Goal: Task Accomplishment & Management: Manage account settings

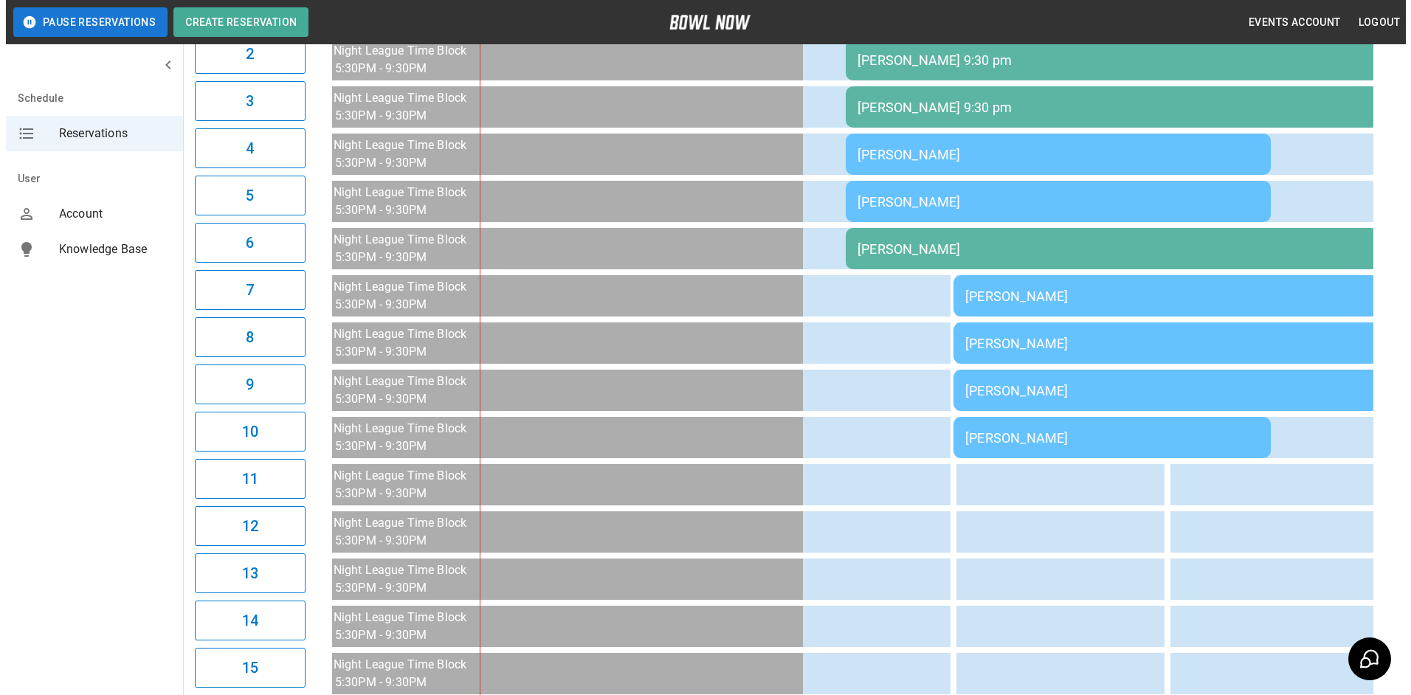
scroll to position [295, 0]
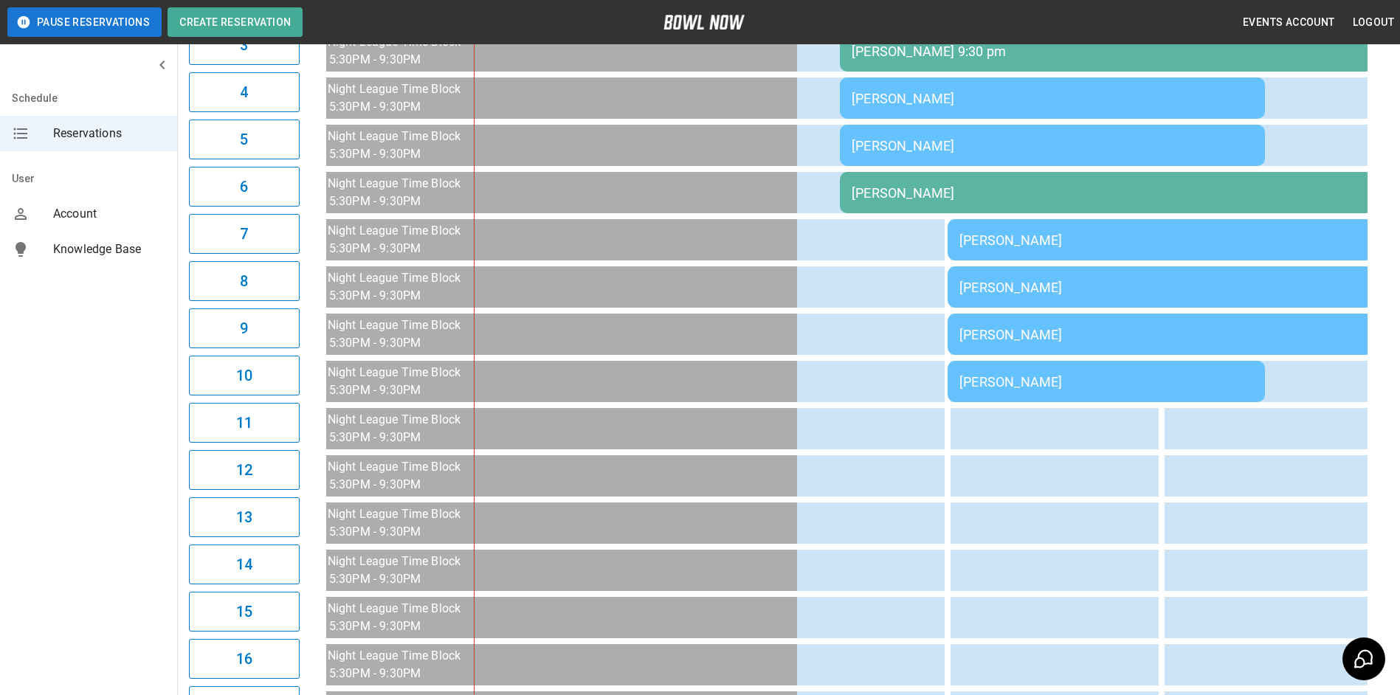
click at [1090, 292] on div "[PERSON_NAME]" at bounding box center [1161, 288] width 402 height 16
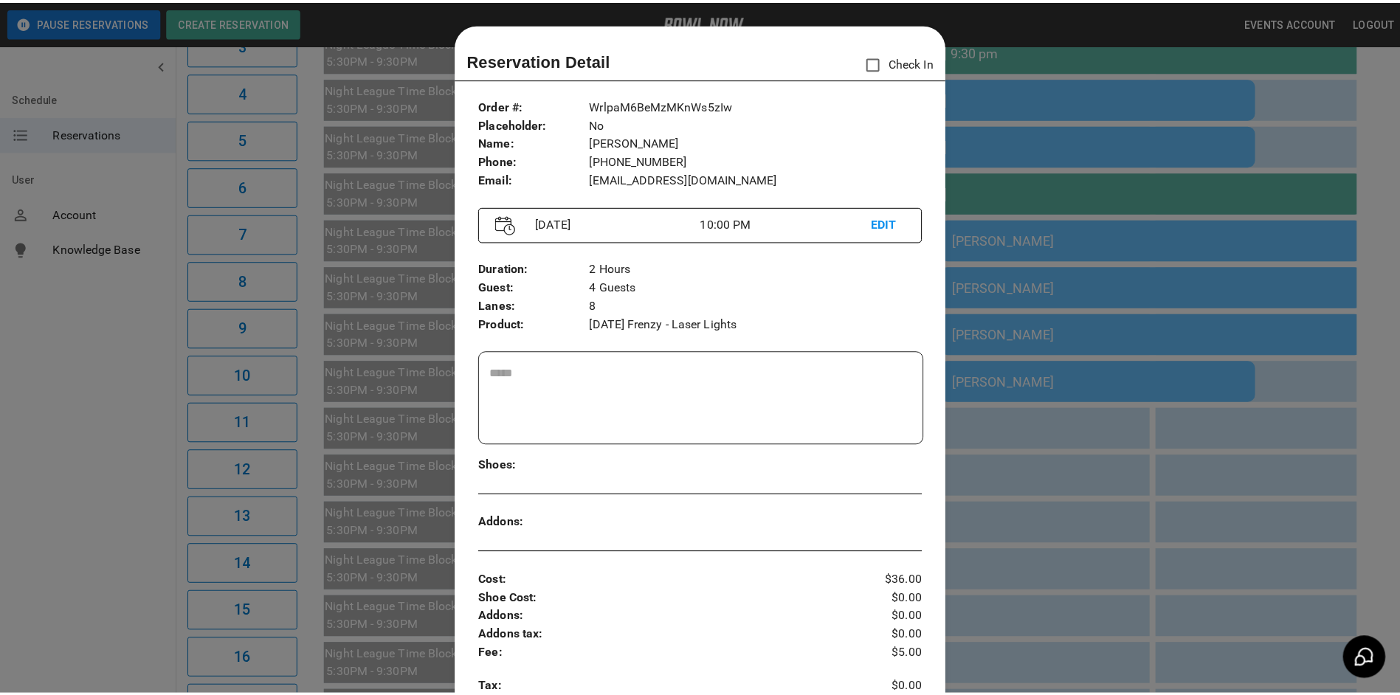
scroll to position [24, 0]
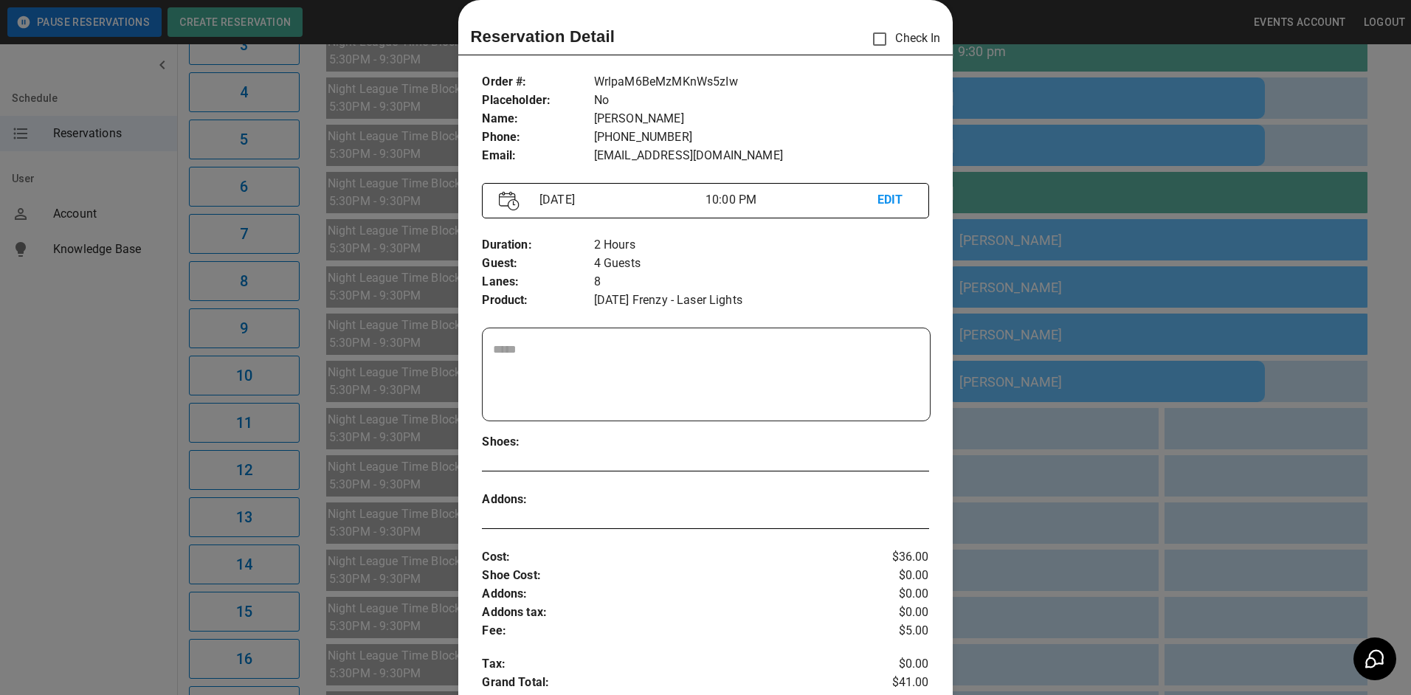
click at [1081, 288] on div at bounding box center [705, 347] width 1411 height 695
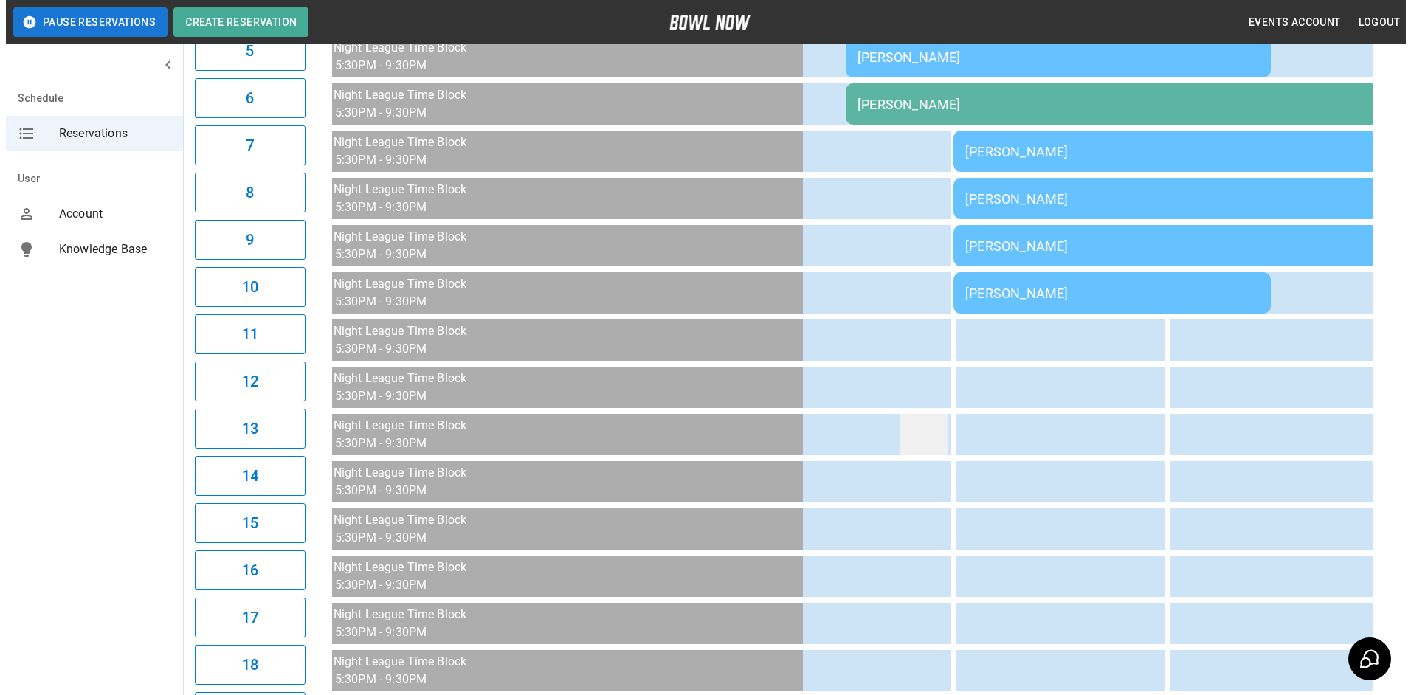
scroll to position [382, 0]
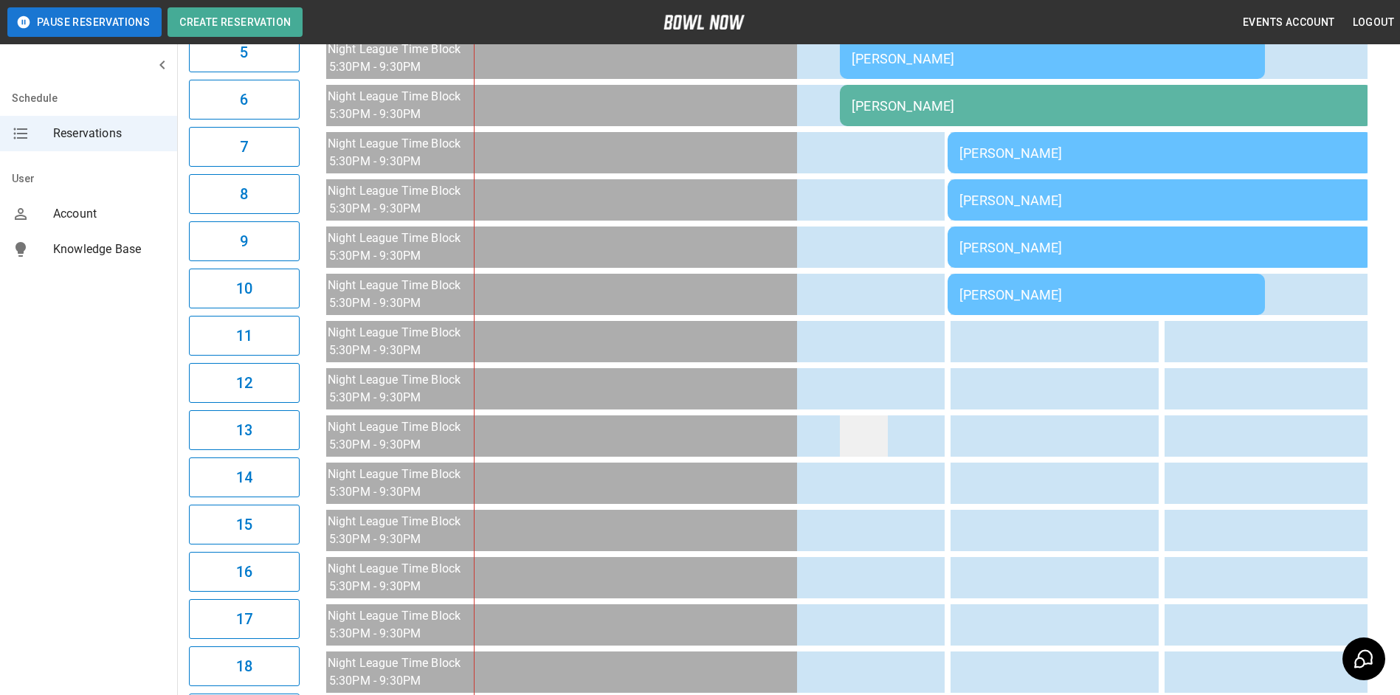
drag, startPoint x: 910, startPoint y: 442, endPoint x: 880, endPoint y: 439, distance: 30.4
click at [880, 439] on td "sticky table" at bounding box center [864, 436] width 48 height 41
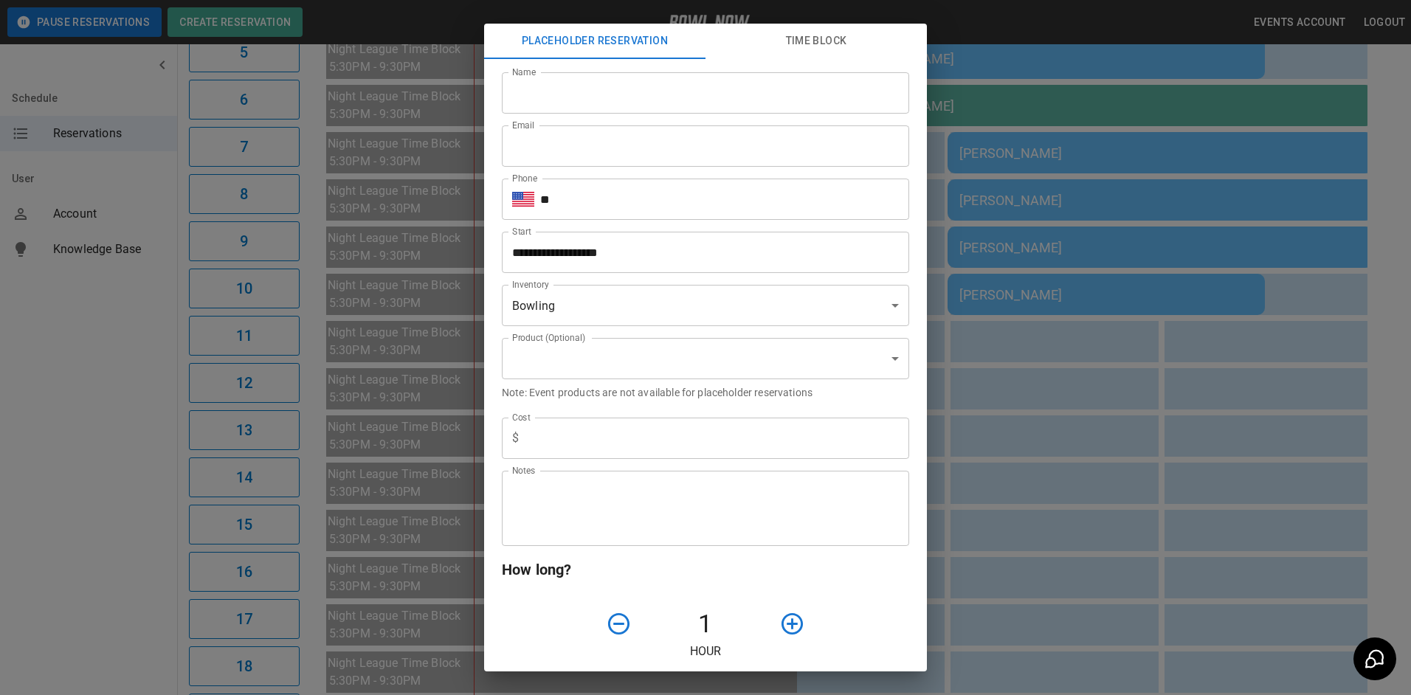
type input "**********"
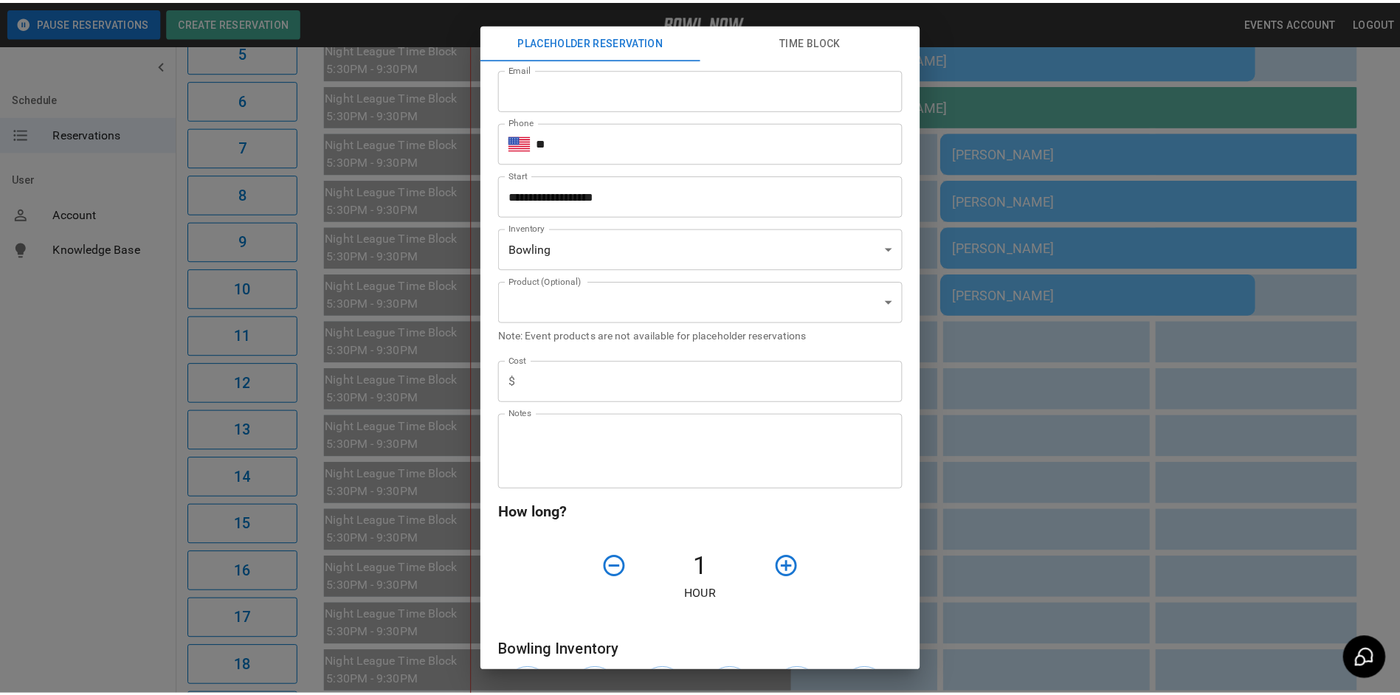
scroll to position [74, 0]
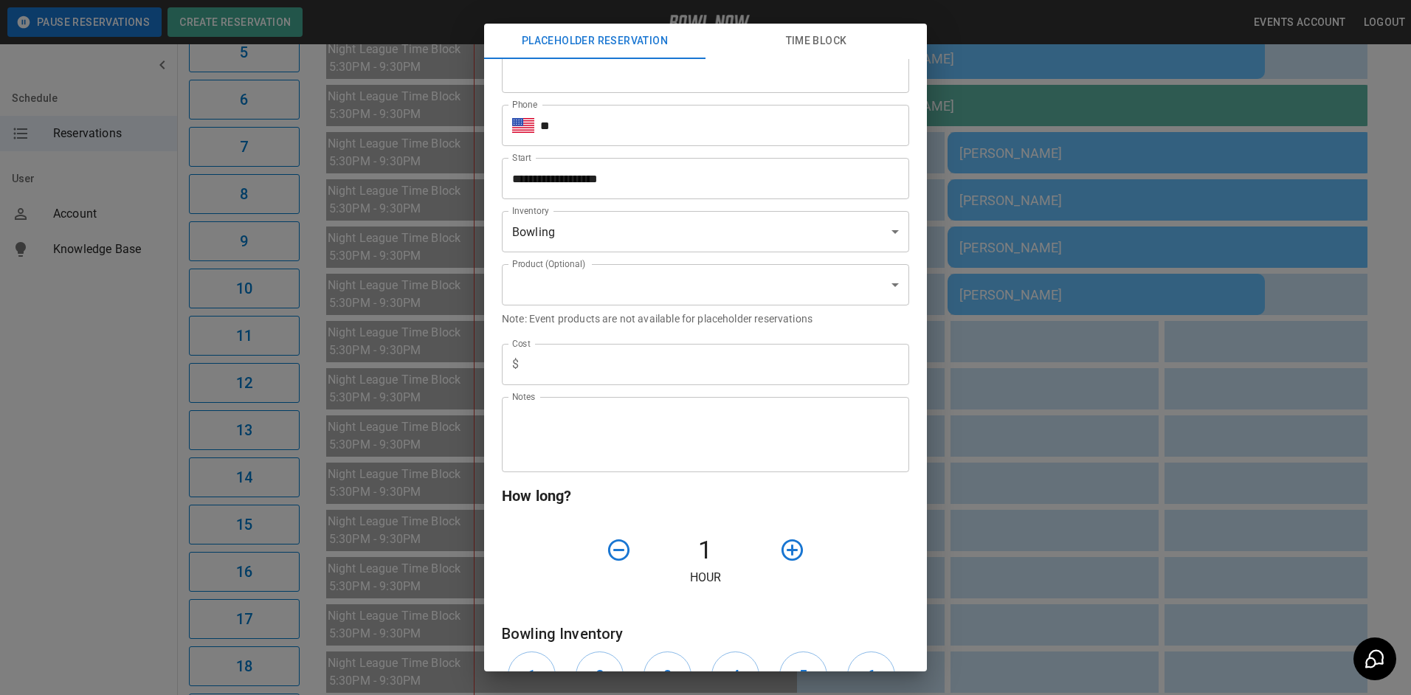
click at [958, 422] on div "**********" at bounding box center [705, 347] width 1411 height 695
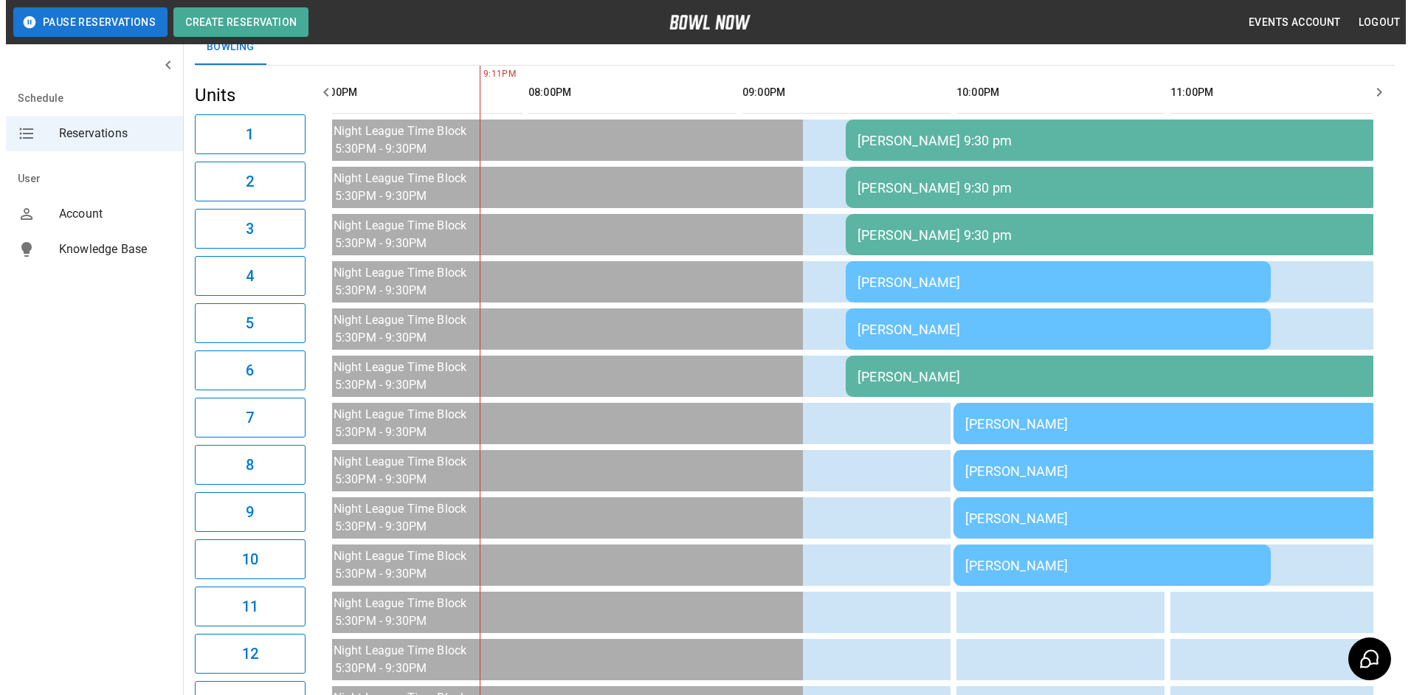
scroll to position [87, 0]
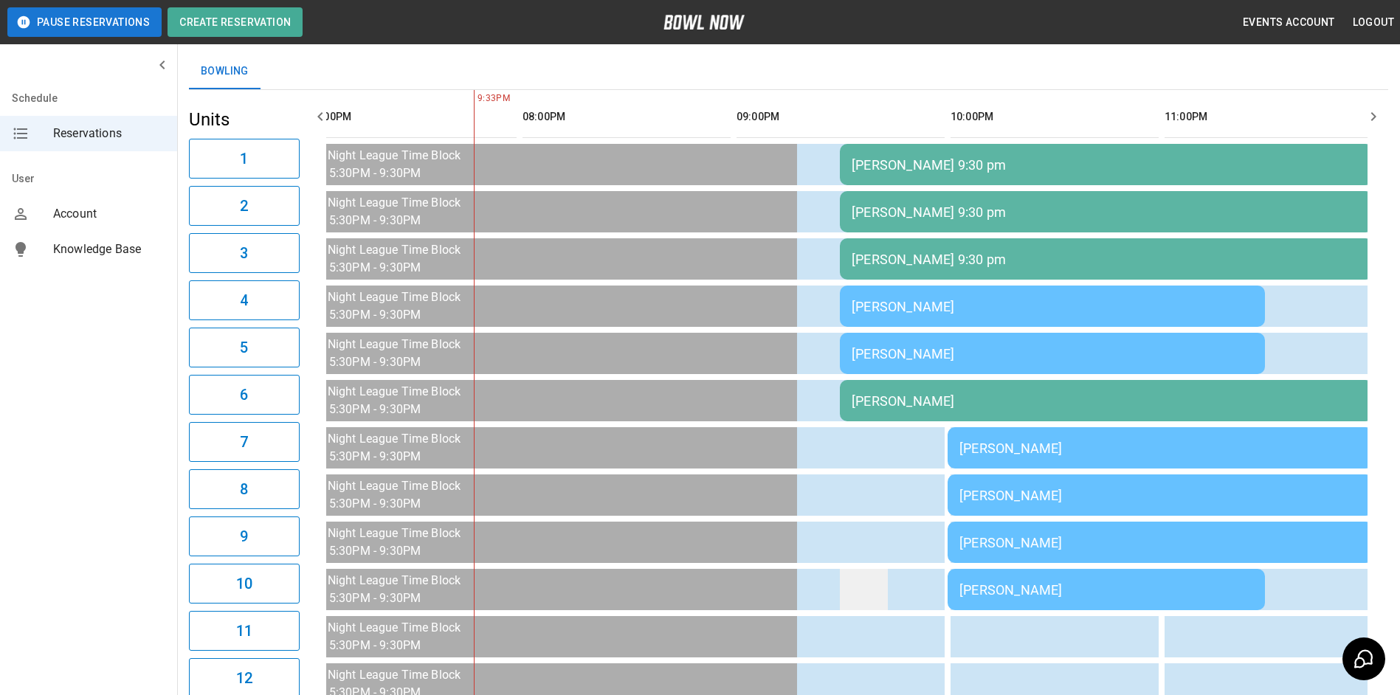
click at [873, 587] on td "sticky table" at bounding box center [864, 589] width 48 height 41
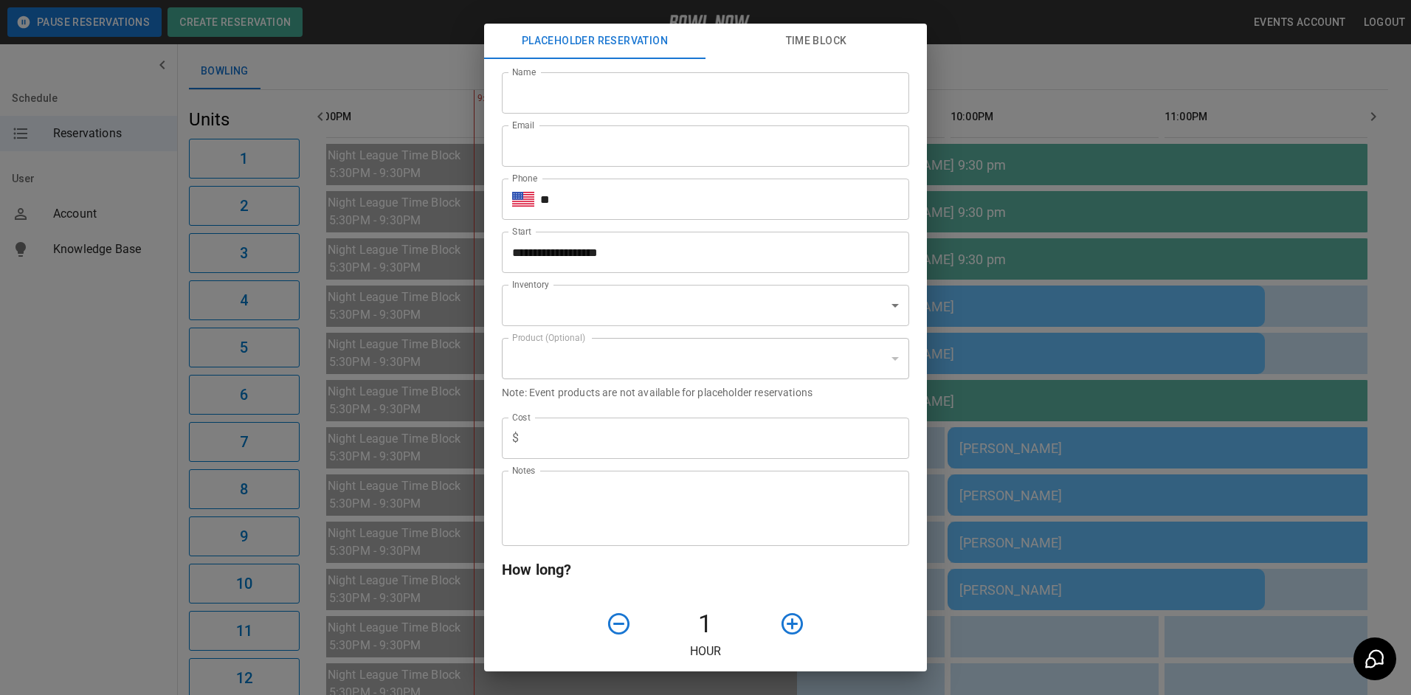
type input "**********"
click at [1067, 602] on div "**********" at bounding box center [705, 347] width 1411 height 695
click at [1063, 594] on div "**********" at bounding box center [705, 347] width 1411 height 695
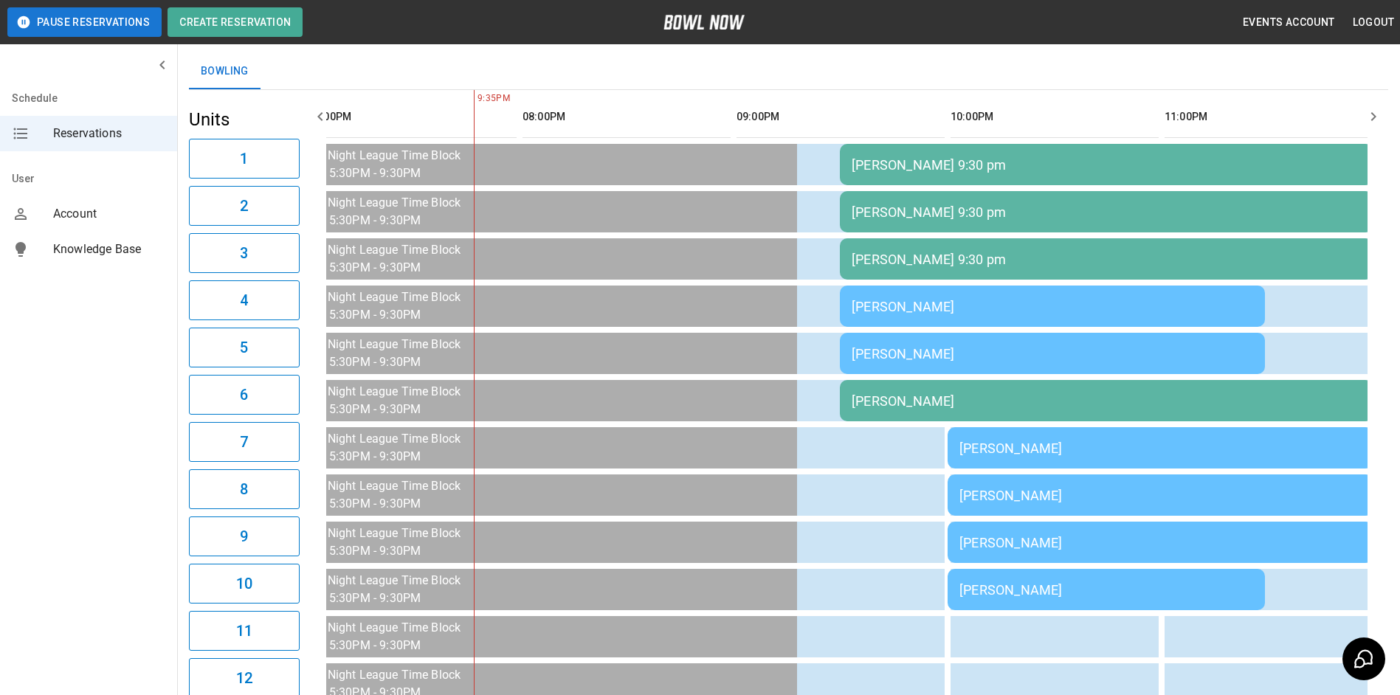
click at [1036, 591] on div "[PERSON_NAME]" at bounding box center [1107, 590] width 294 height 16
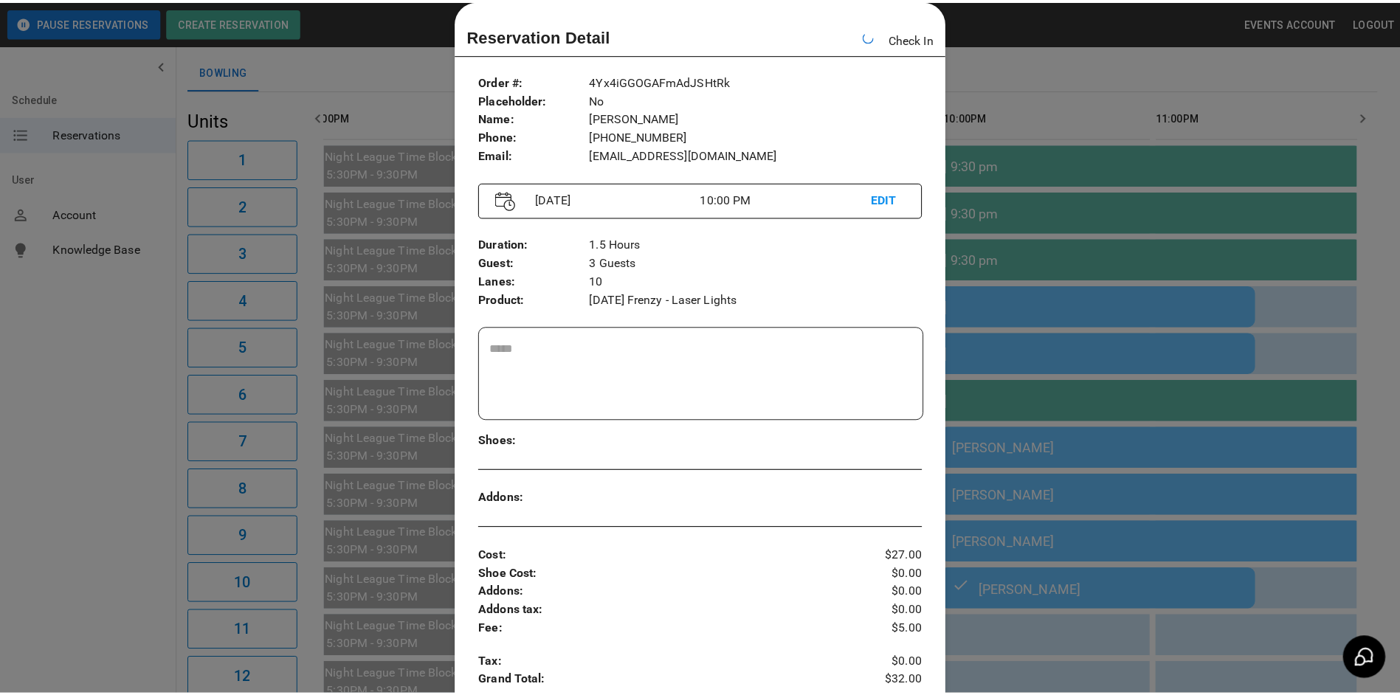
scroll to position [0, 2198]
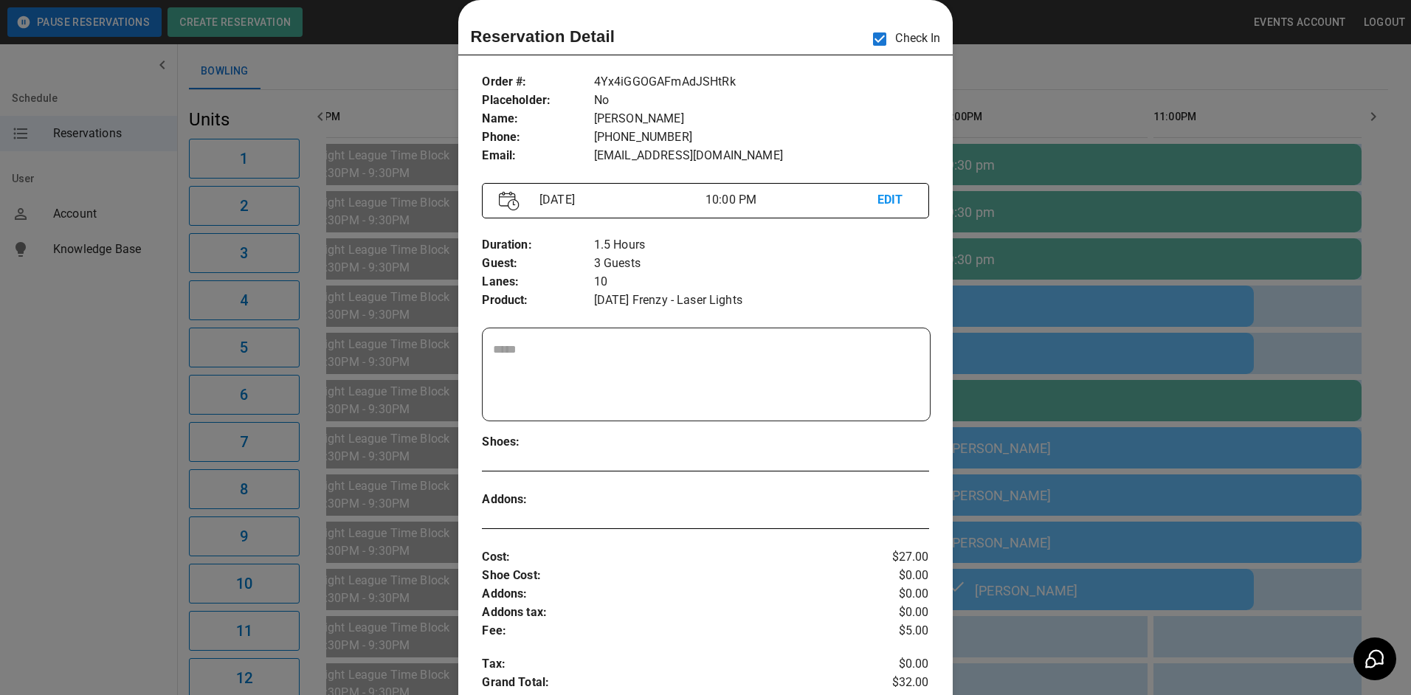
click at [1087, 80] on div at bounding box center [705, 347] width 1411 height 695
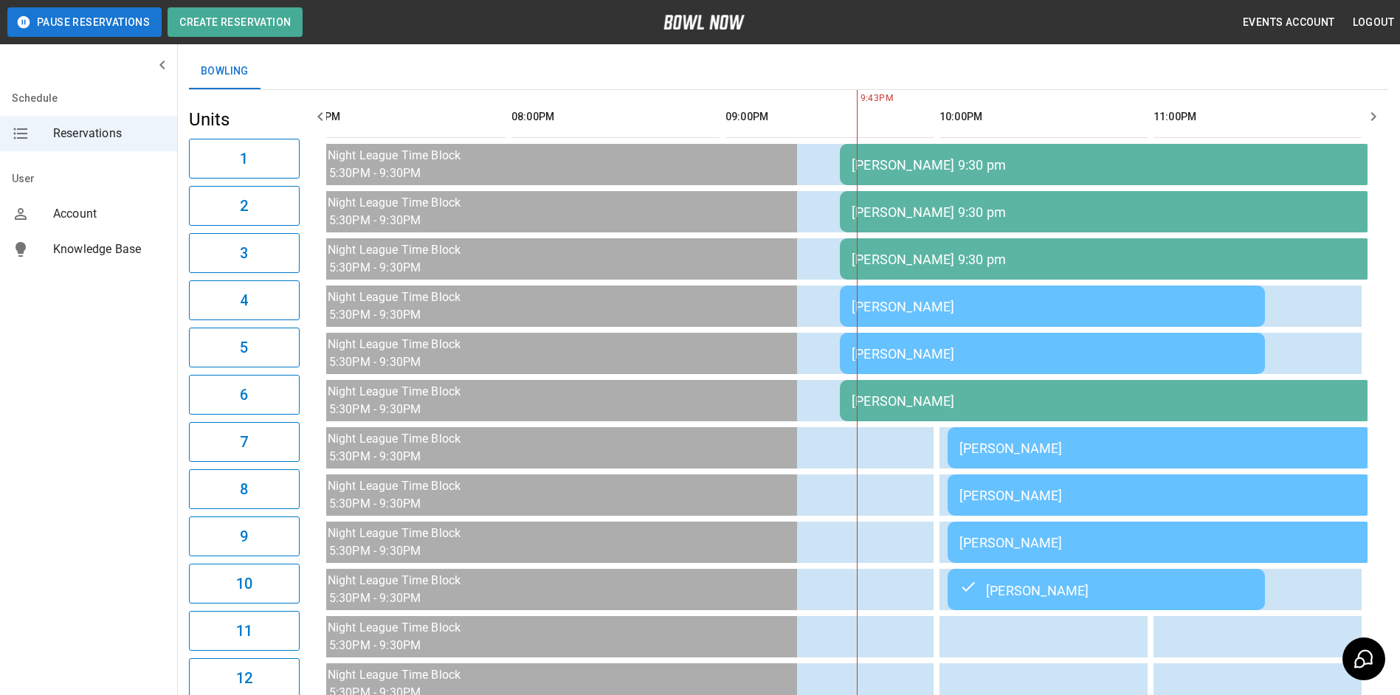
click at [1132, 503] on div "[PERSON_NAME]" at bounding box center [1161, 496] width 402 height 16
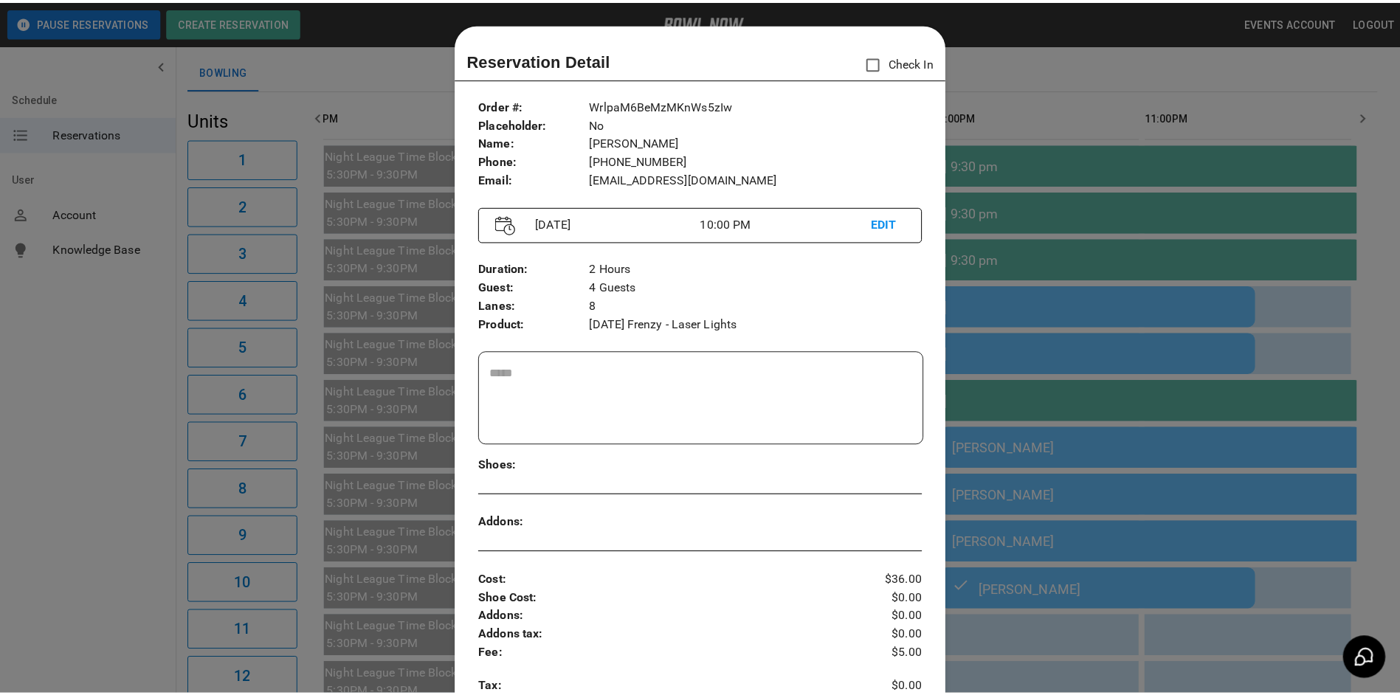
scroll to position [24, 0]
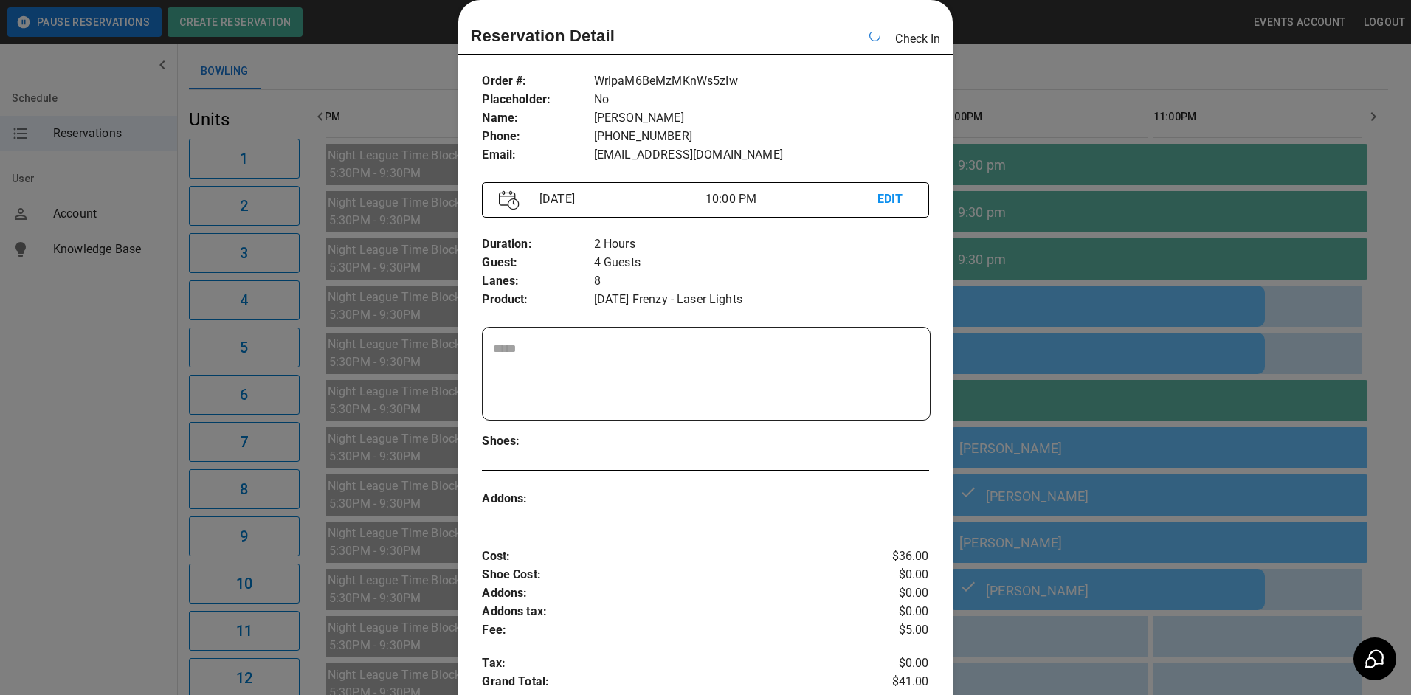
click at [1084, 594] on div at bounding box center [705, 347] width 1411 height 695
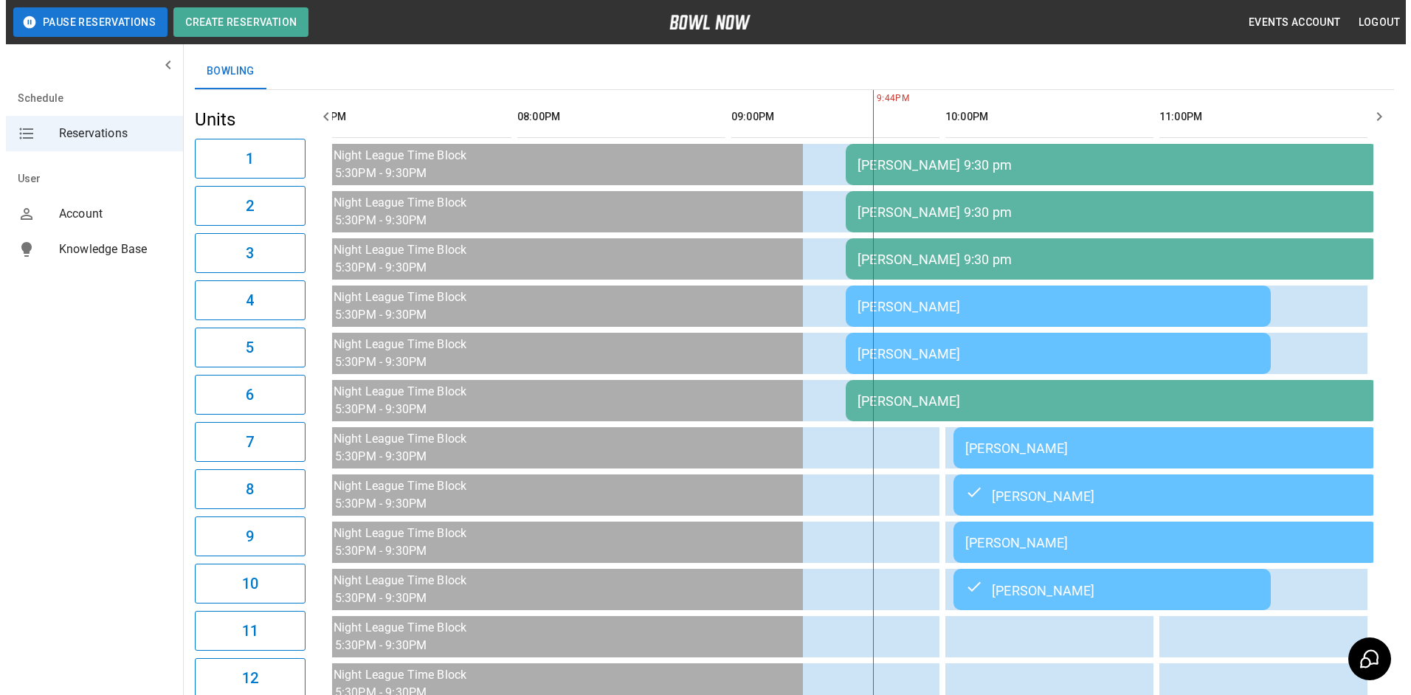
scroll to position [0, 2164]
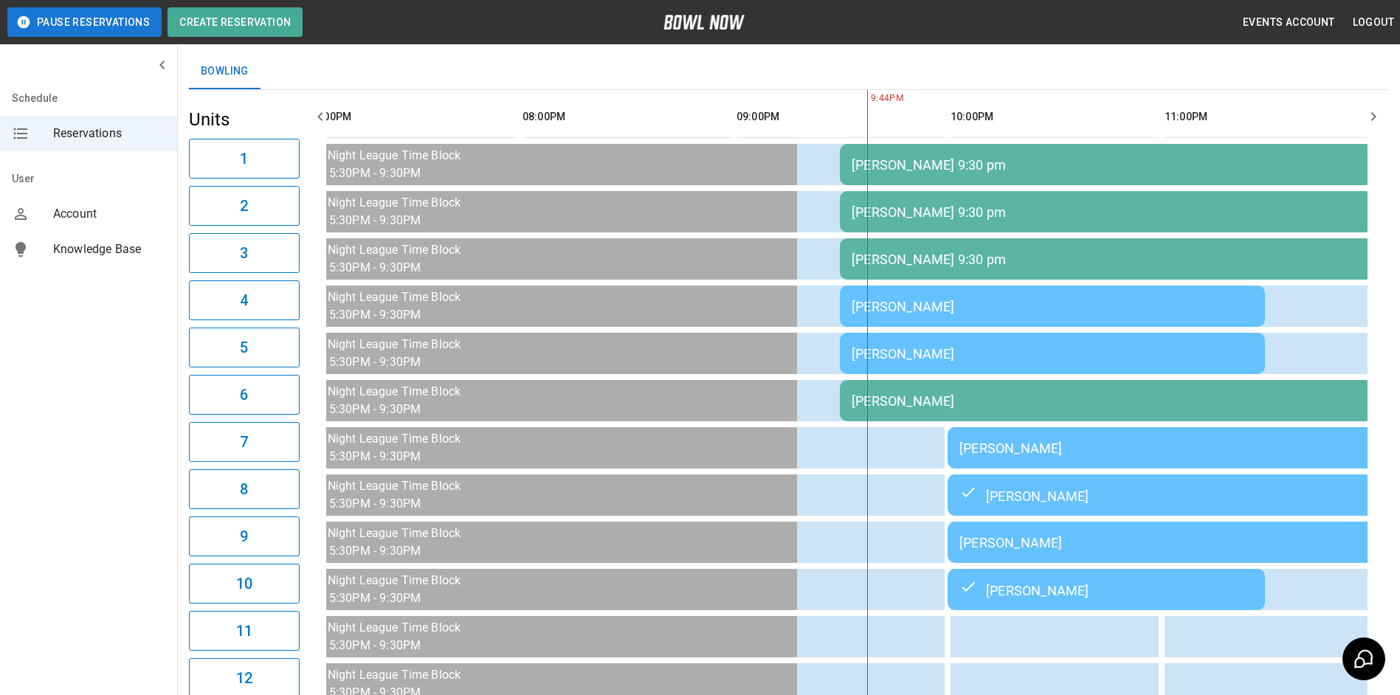
click at [1084, 594] on div "[PERSON_NAME]" at bounding box center [1107, 590] width 294 height 18
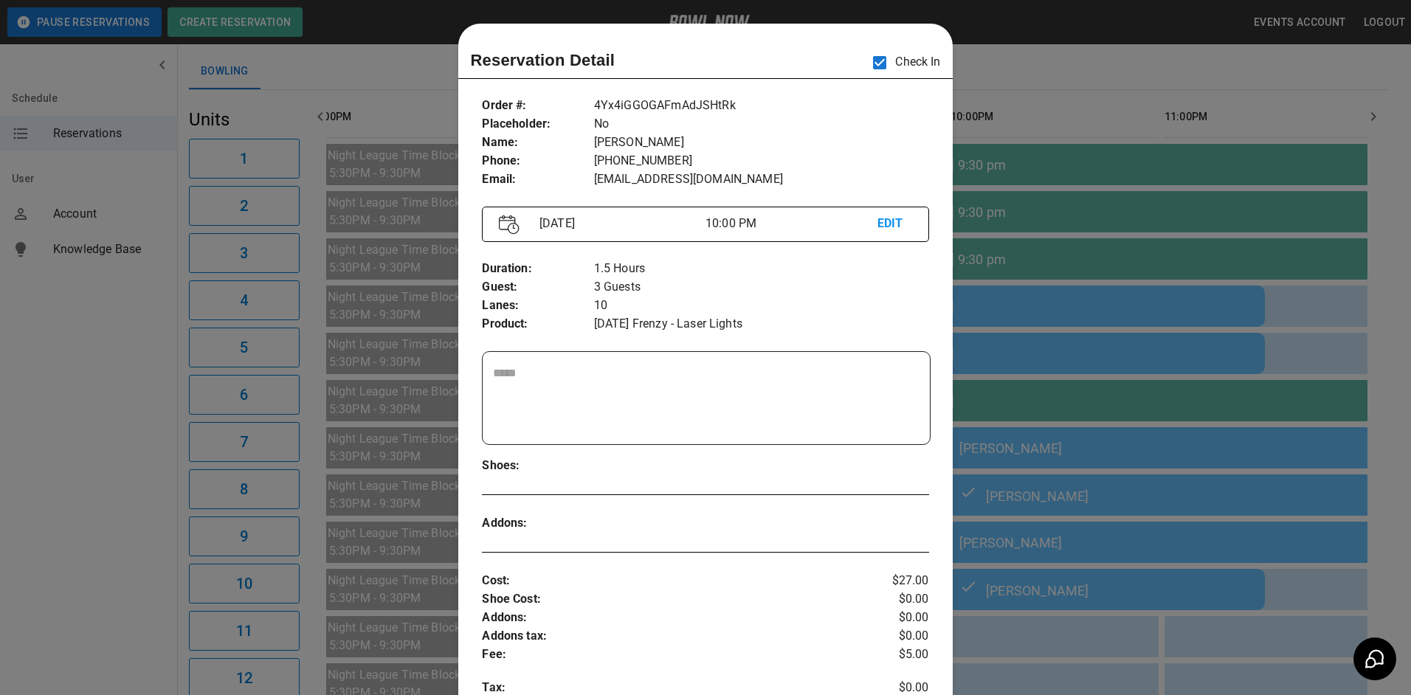
scroll to position [24, 0]
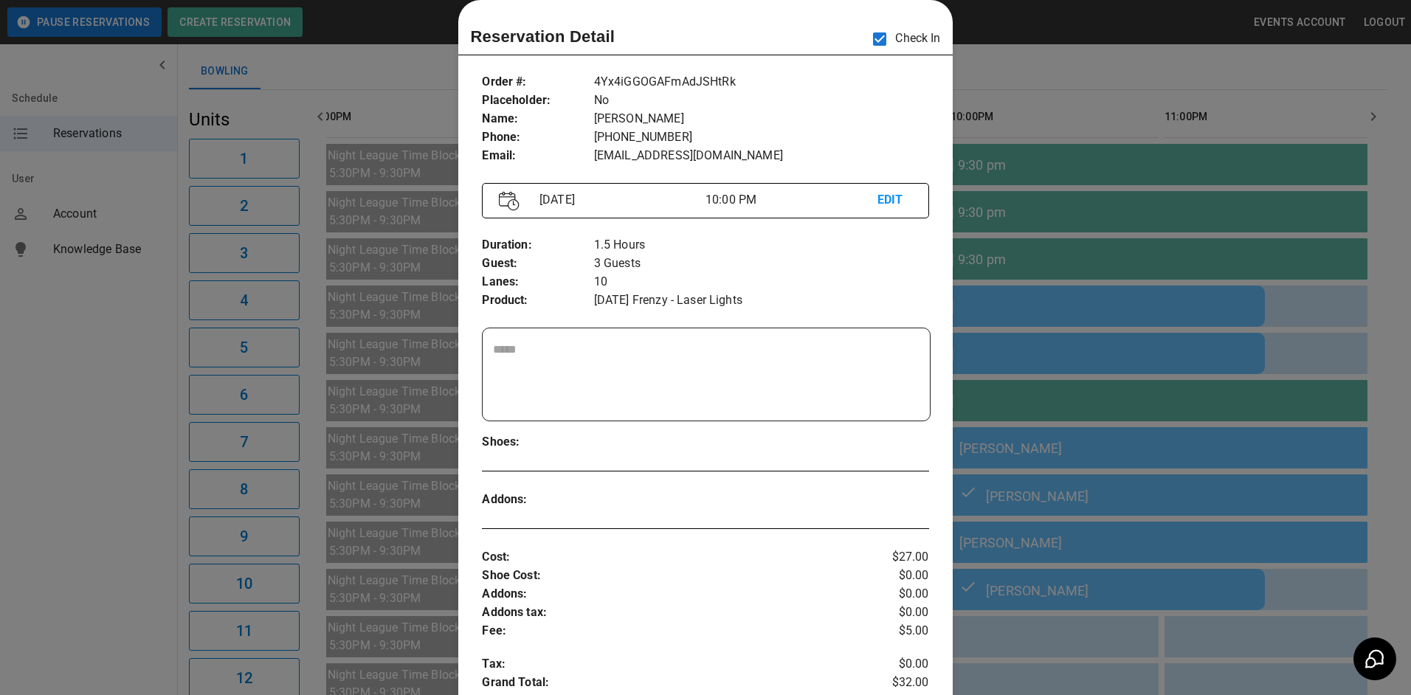
click at [1103, 577] on div at bounding box center [705, 347] width 1411 height 695
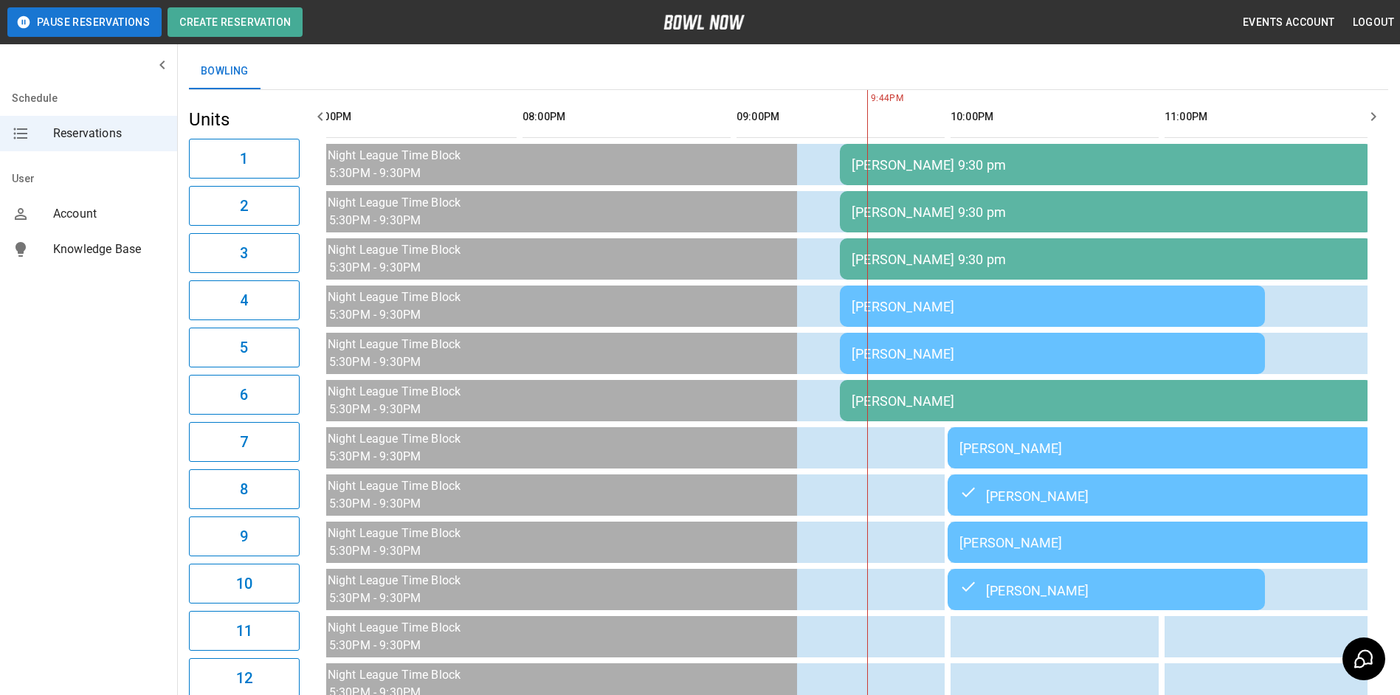
click at [1087, 541] on div "[PERSON_NAME]" at bounding box center [1161, 543] width 402 height 16
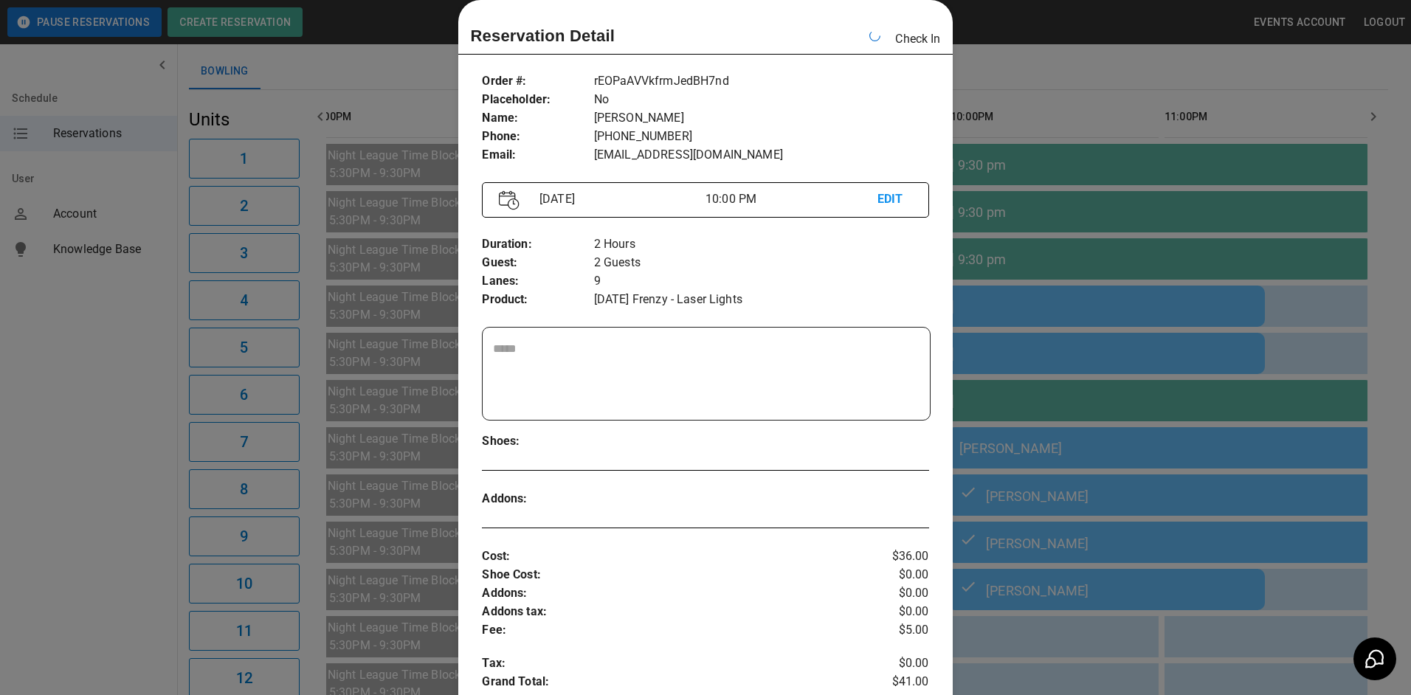
click at [1047, 101] on div at bounding box center [705, 347] width 1411 height 695
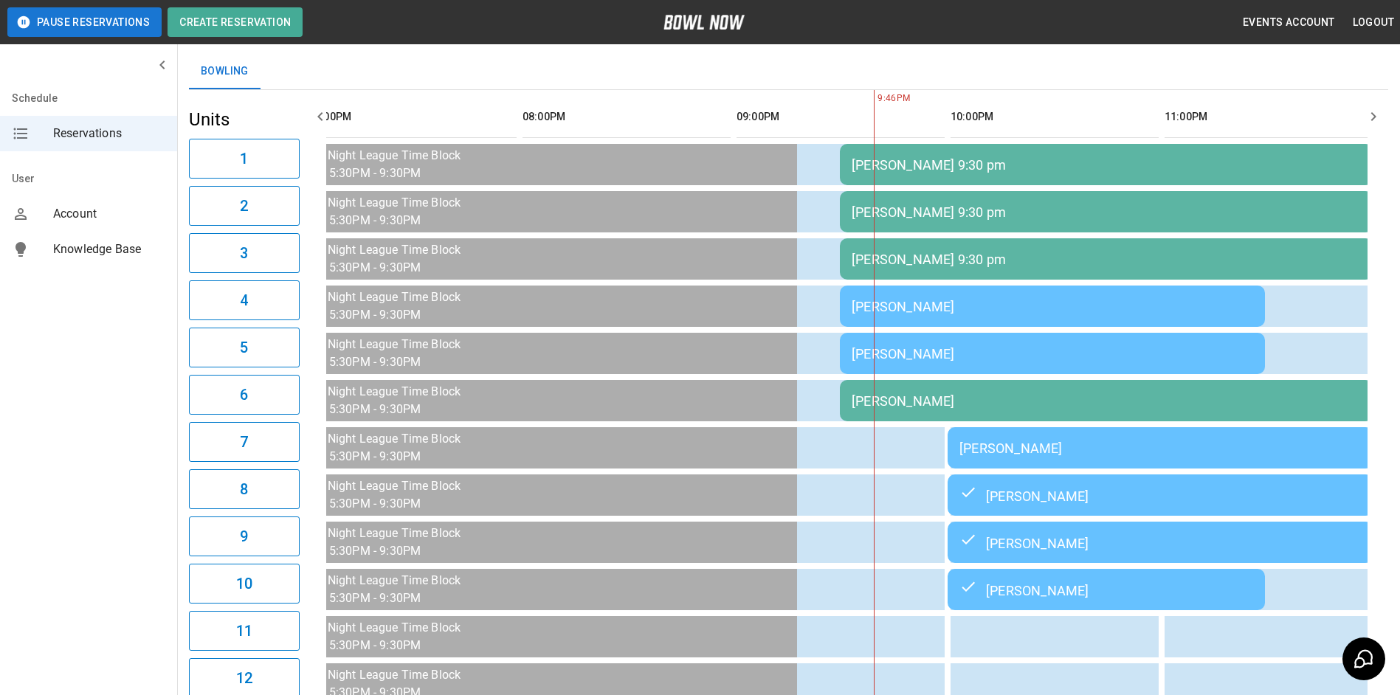
click at [1162, 531] on td "[PERSON_NAME]" at bounding box center [1160, 542] width 425 height 41
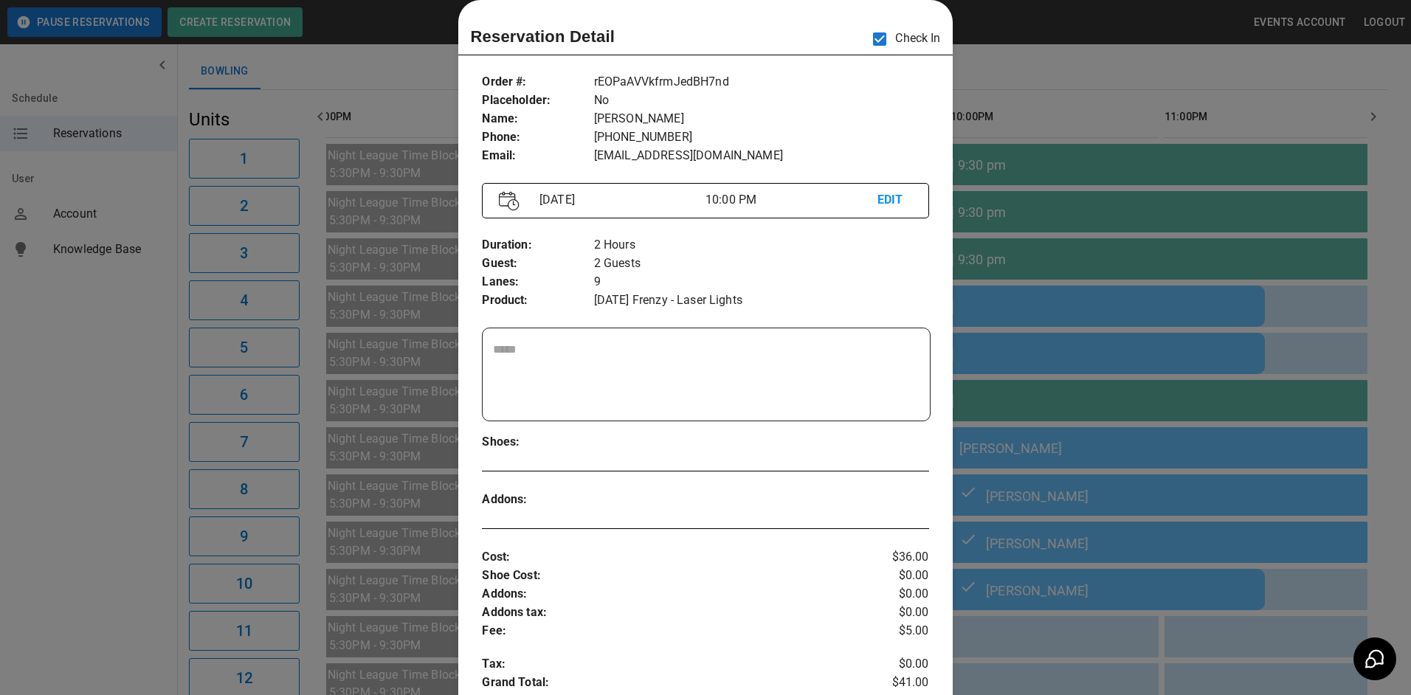
click at [1162, 531] on div at bounding box center [705, 347] width 1411 height 695
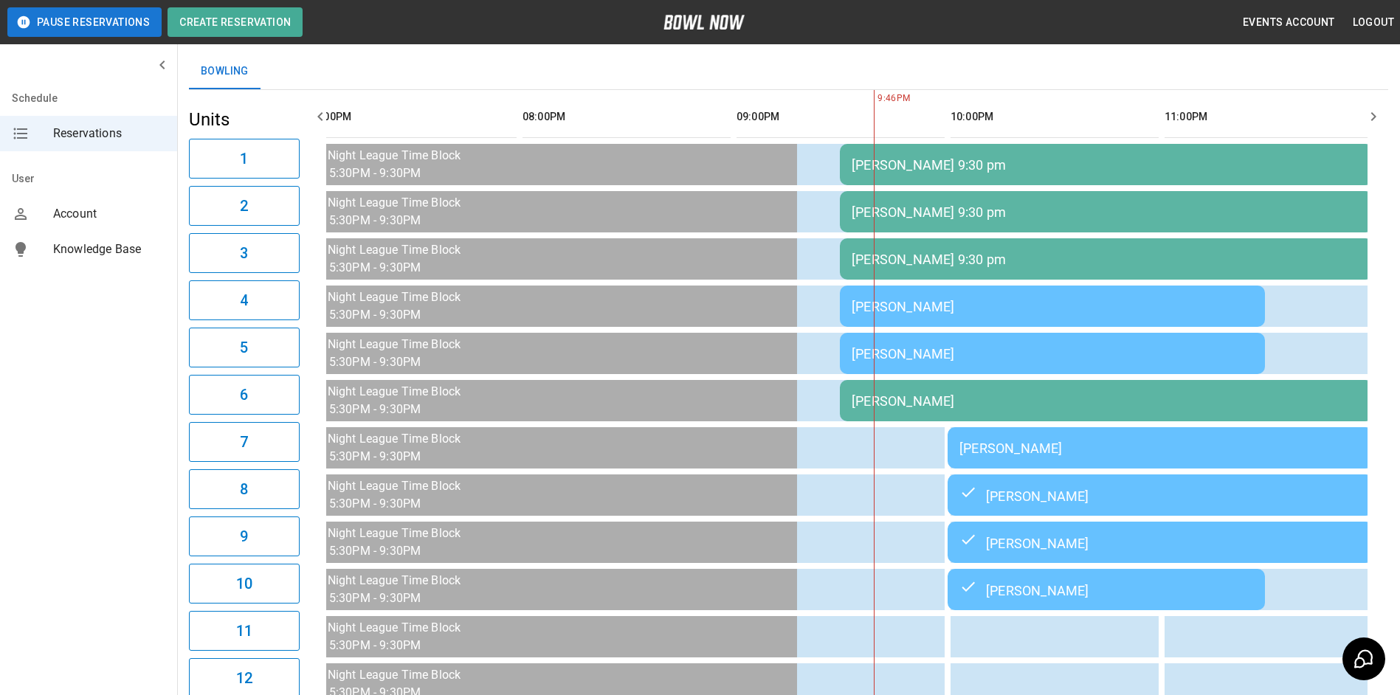
click at [1143, 504] on div "[PERSON_NAME]" at bounding box center [1161, 495] width 402 height 18
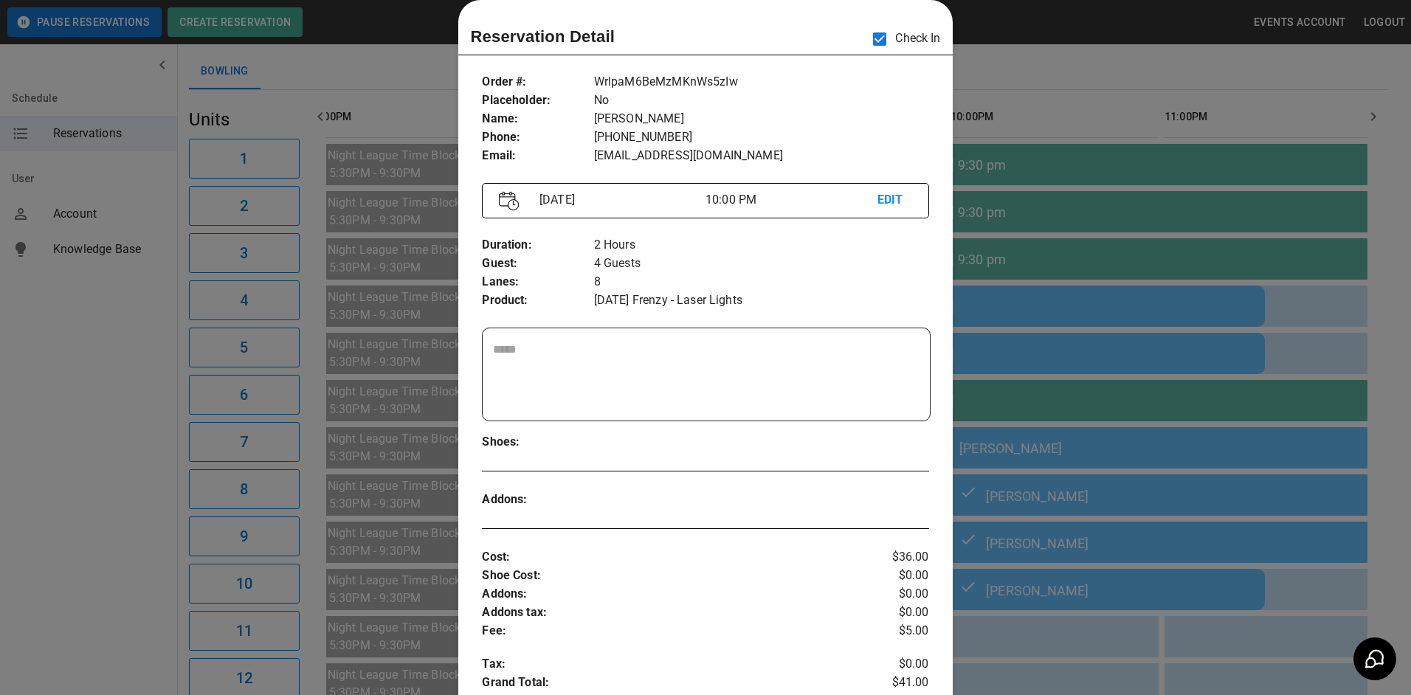
click at [1143, 508] on div at bounding box center [705, 347] width 1411 height 695
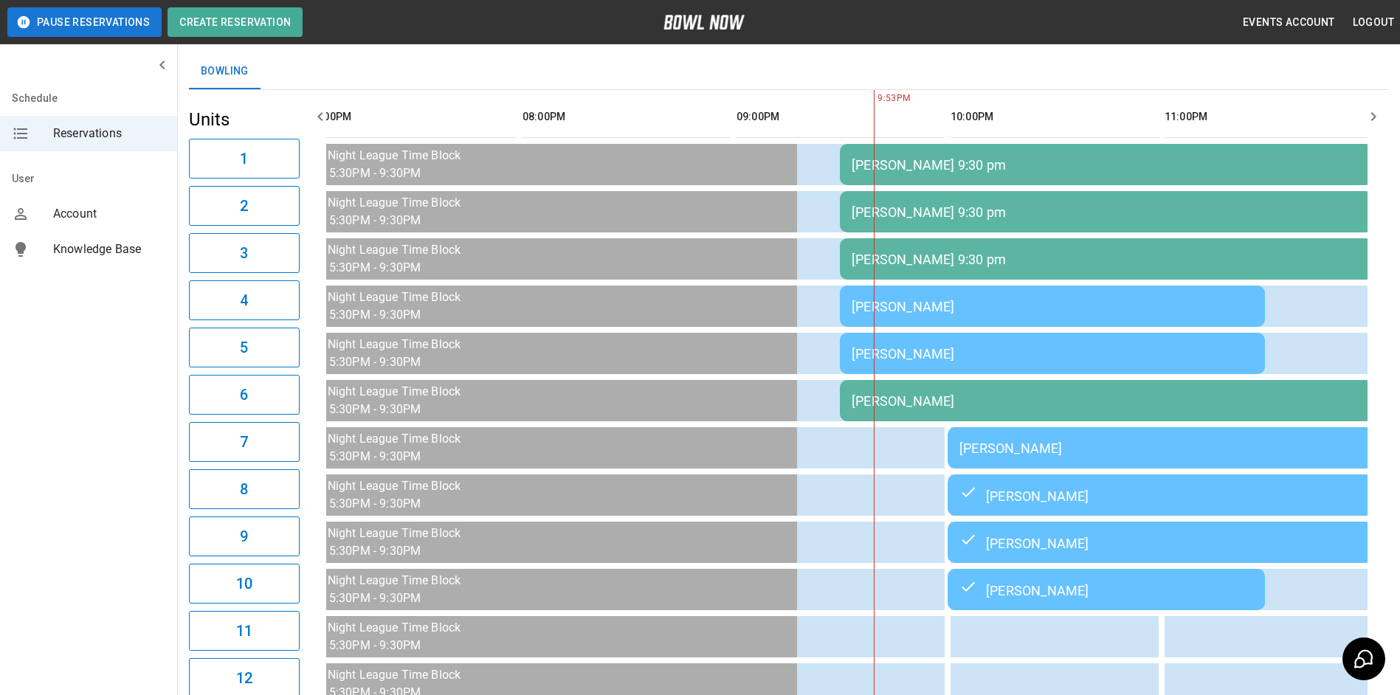
click at [1166, 314] on div "[PERSON_NAME]" at bounding box center [1053, 307] width 402 height 16
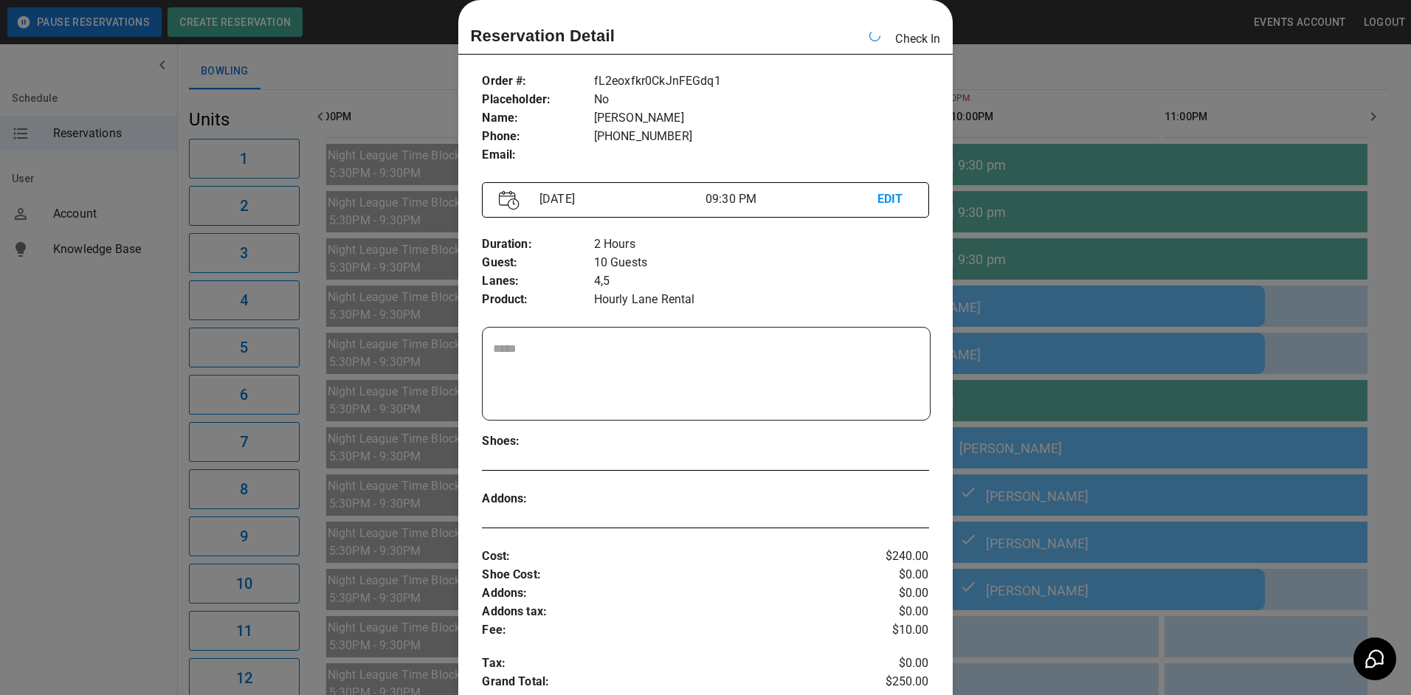
click at [1015, 58] on div at bounding box center [705, 347] width 1411 height 695
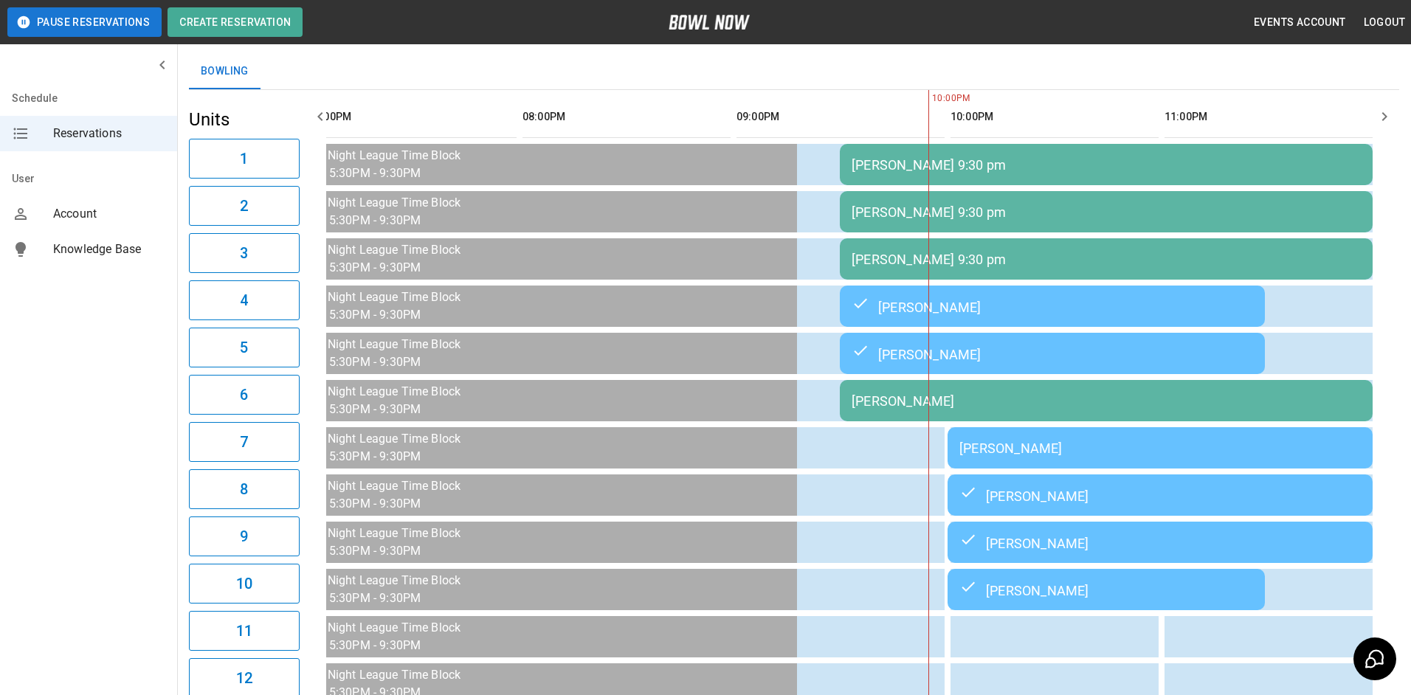
scroll to position [0, 2187]
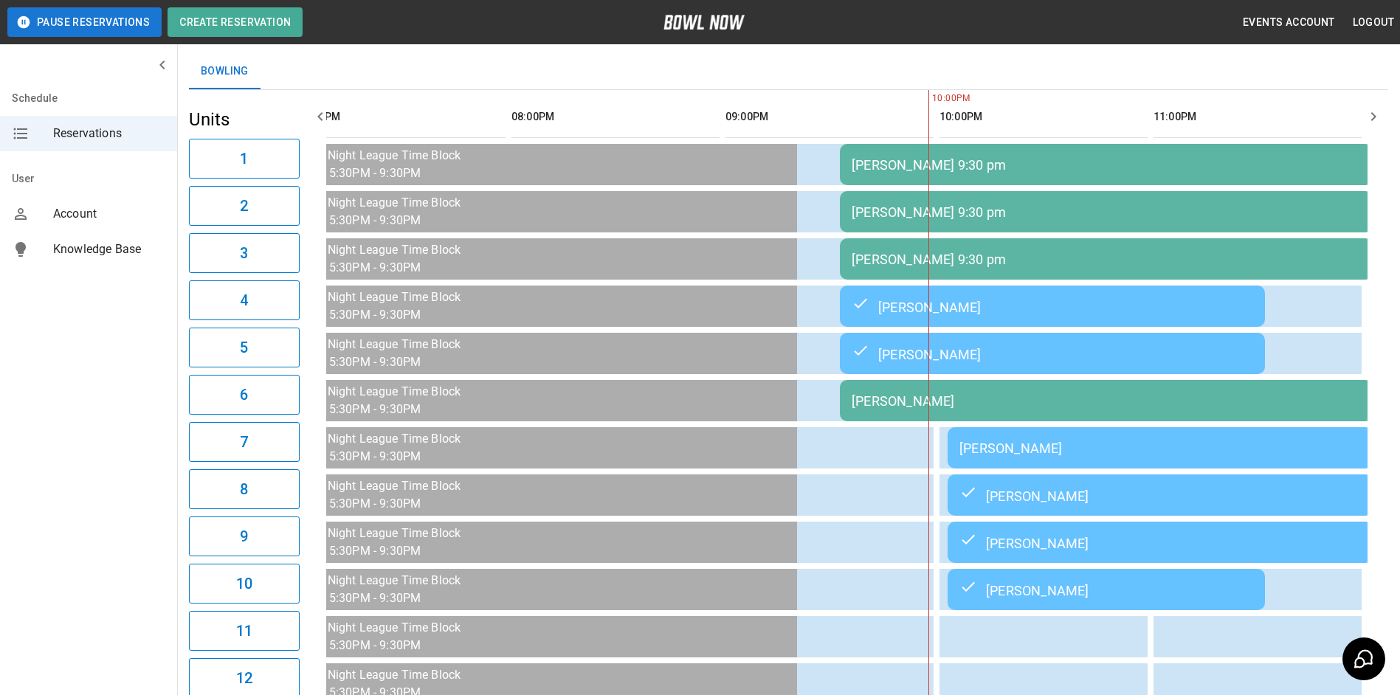
click at [1092, 453] on div "[PERSON_NAME]" at bounding box center [1161, 449] width 402 height 16
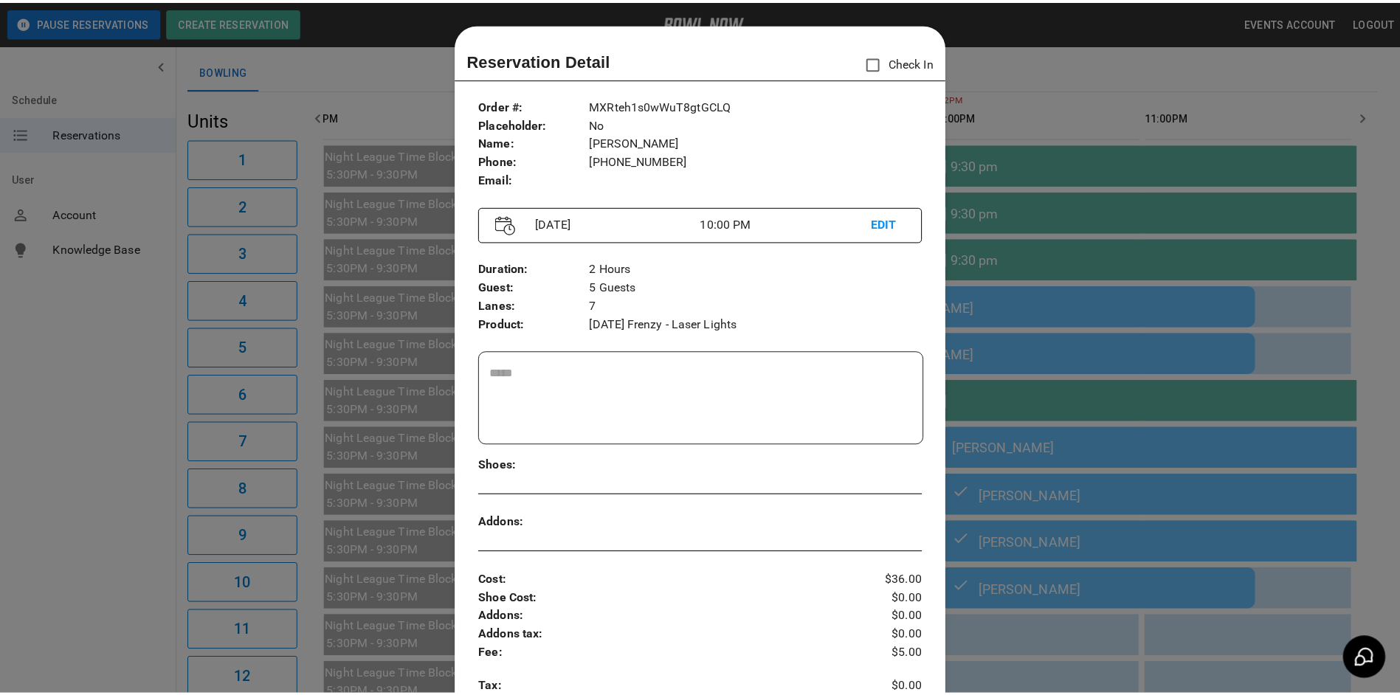
scroll to position [24, 0]
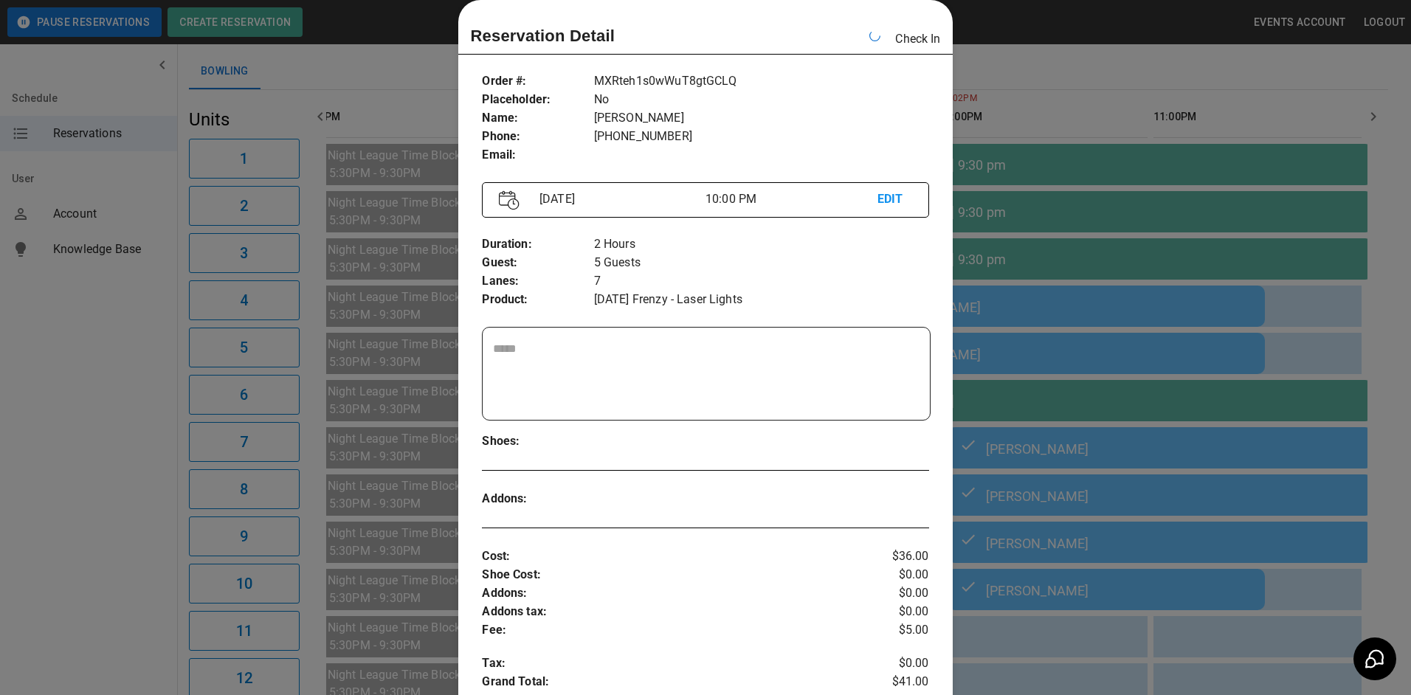
click at [1070, 78] on div at bounding box center [705, 347] width 1411 height 695
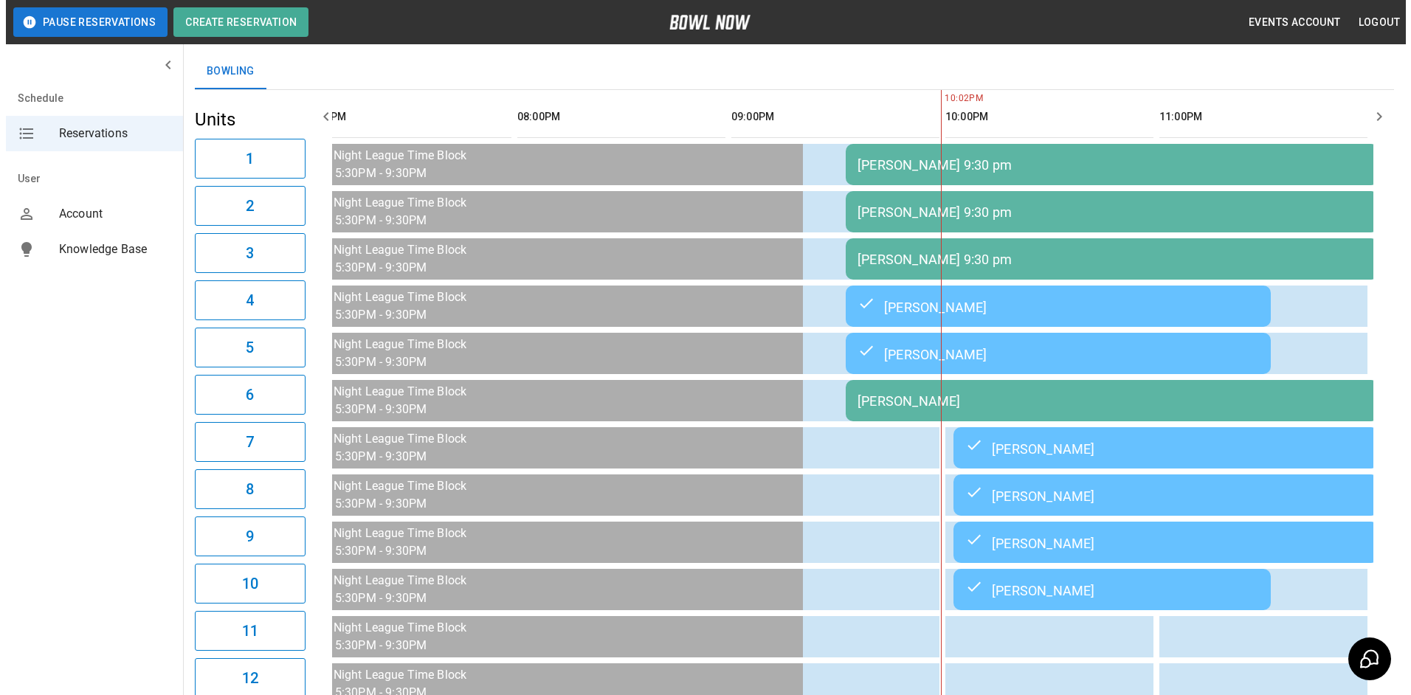
scroll to position [0, 2164]
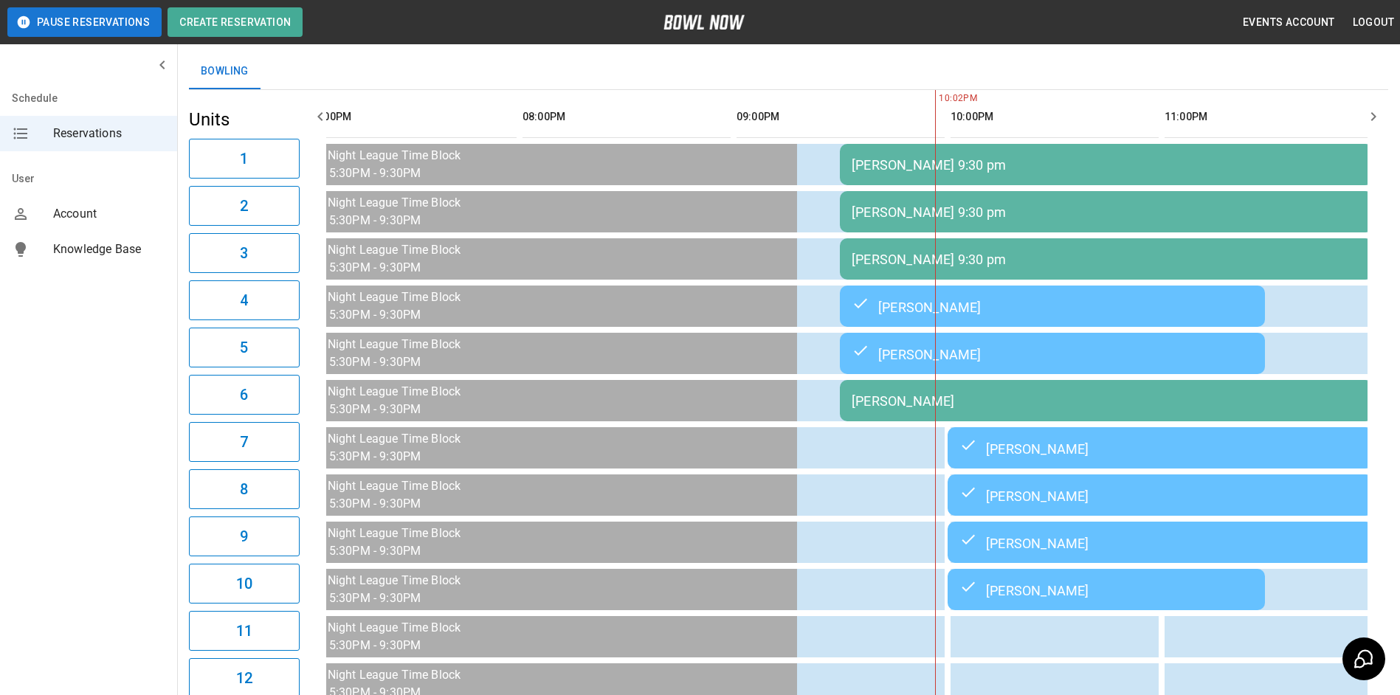
click at [1074, 456] on div "[PERSON_NAME]" at bounding box center [1161, 448] width 402 height 18
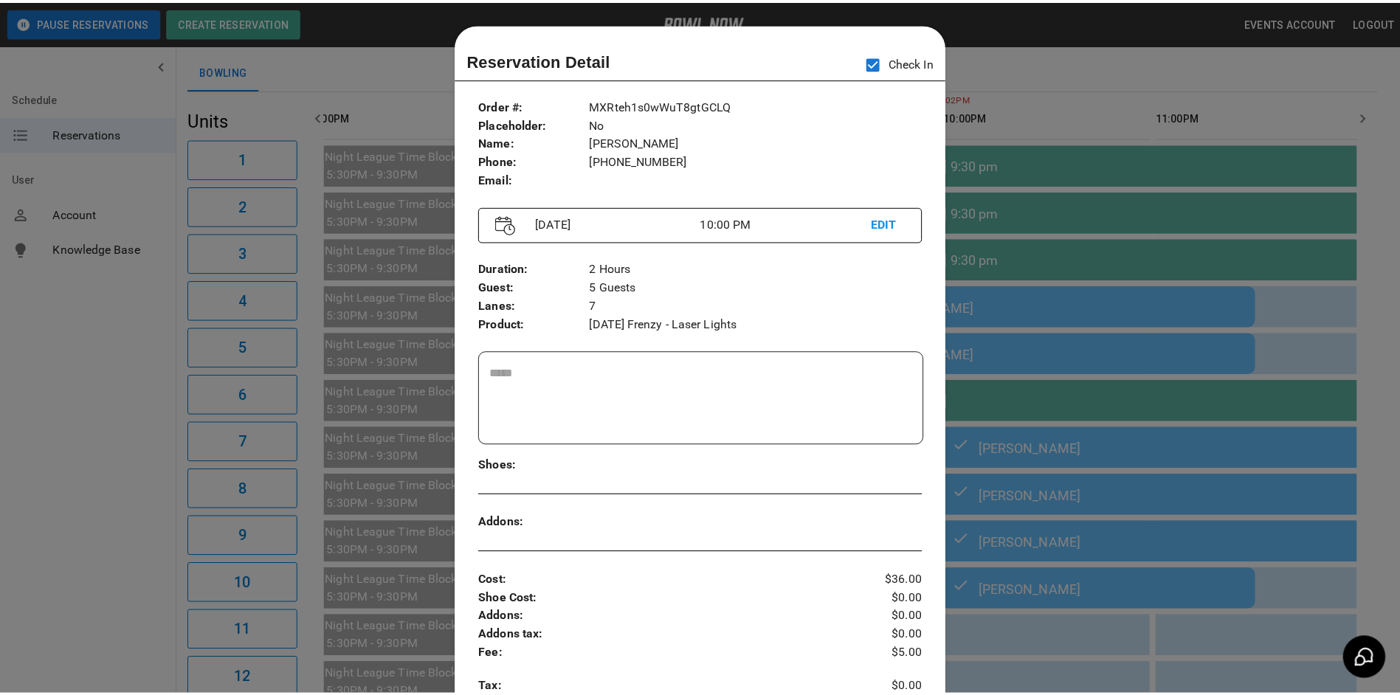
scroll to position [24, 0]
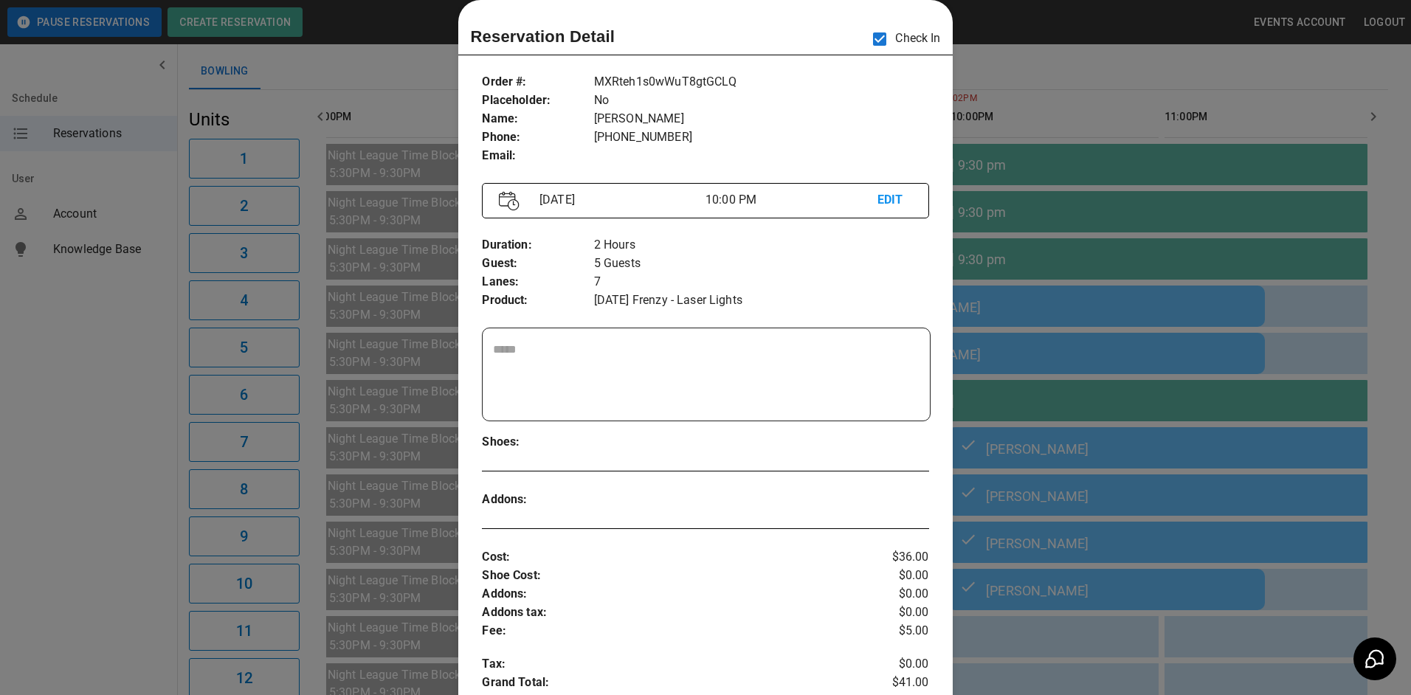
click at [1059, 409] on div at bounding box center [705, 347] width 1411 height 695
